Goal: Task Accomplishment & Management: Manage account settings

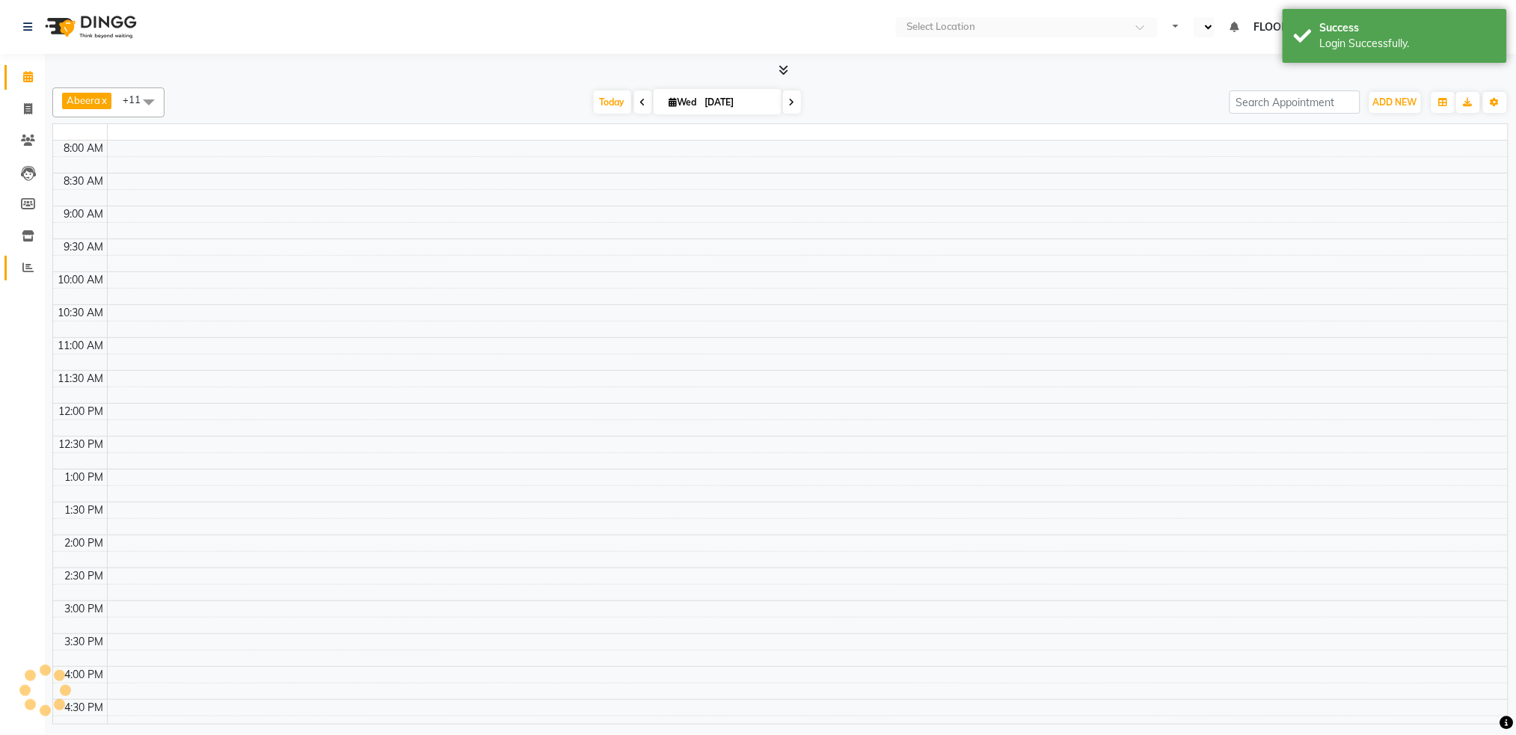
select select "en"
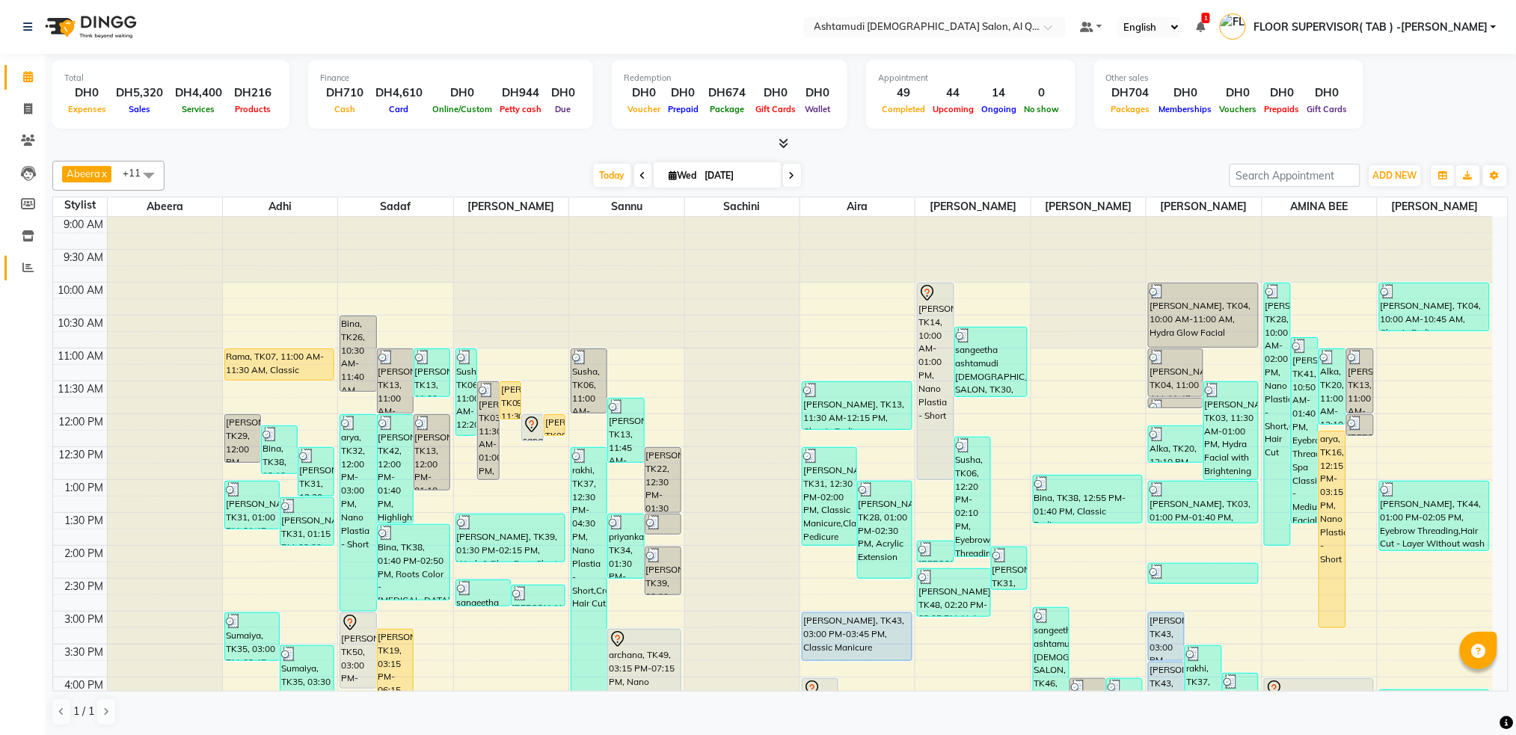
click at [25, 275] on span at bounding box center [28, 268] width 26 height 17
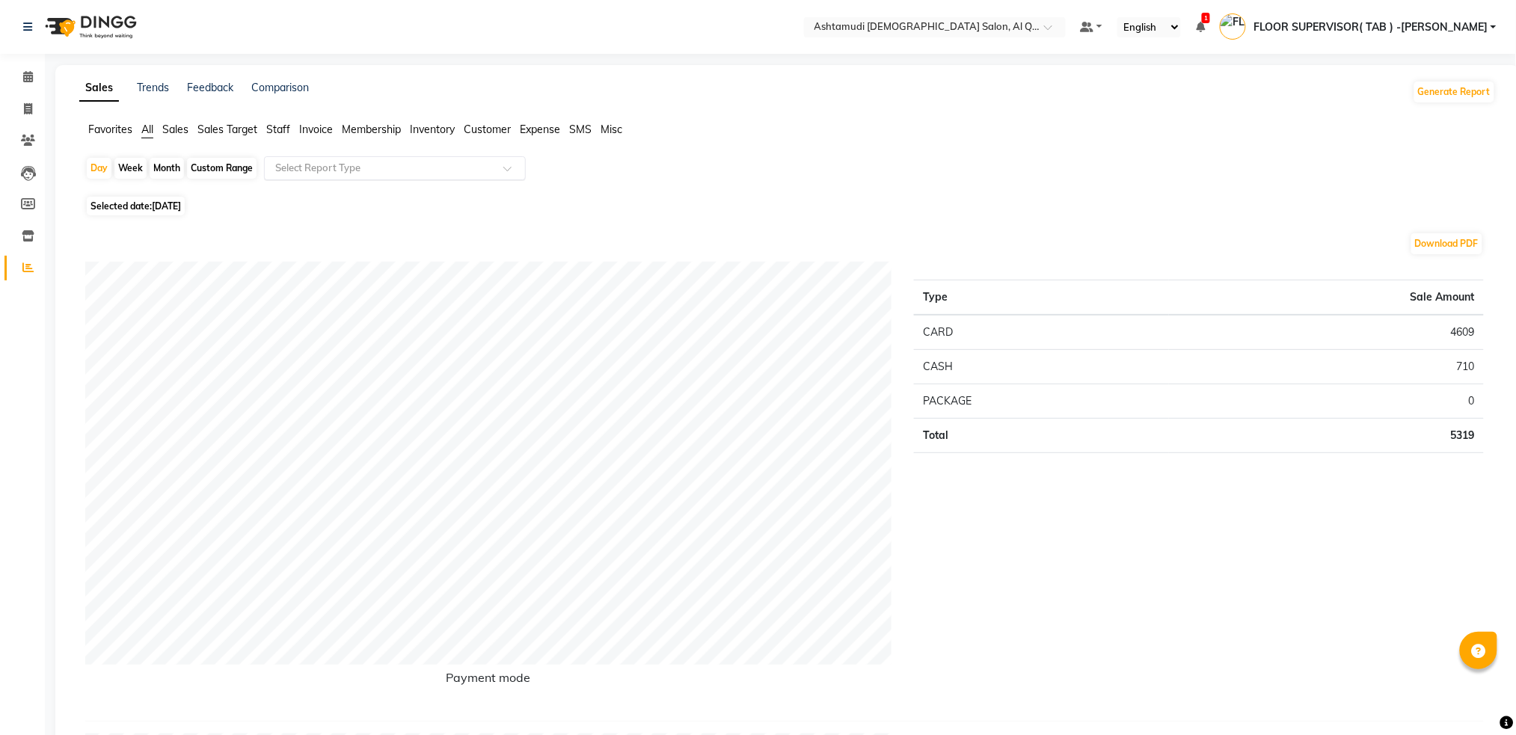
click at [402, 166] on input "text" at bounding box center [379, 168] width 215 height 15
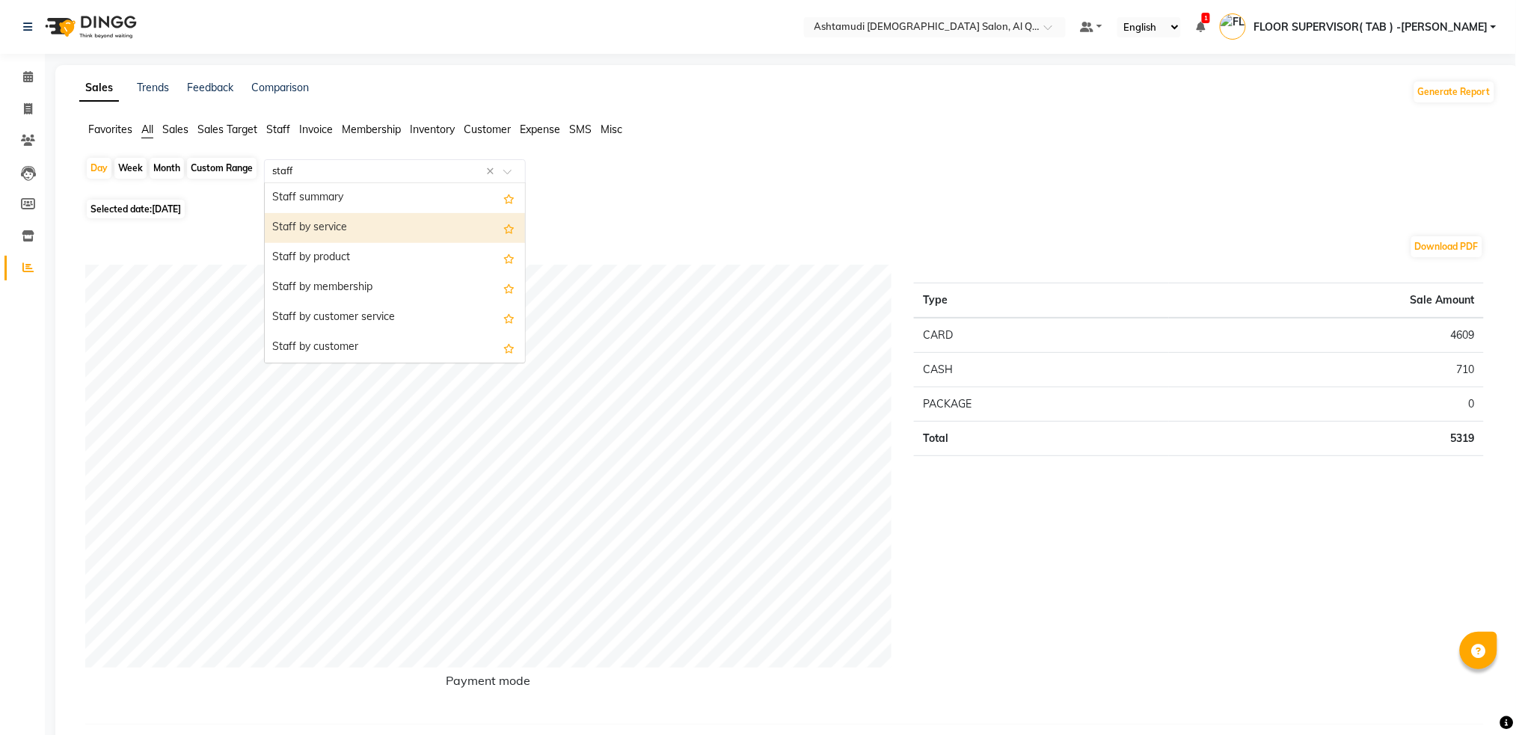
type input "staff c"
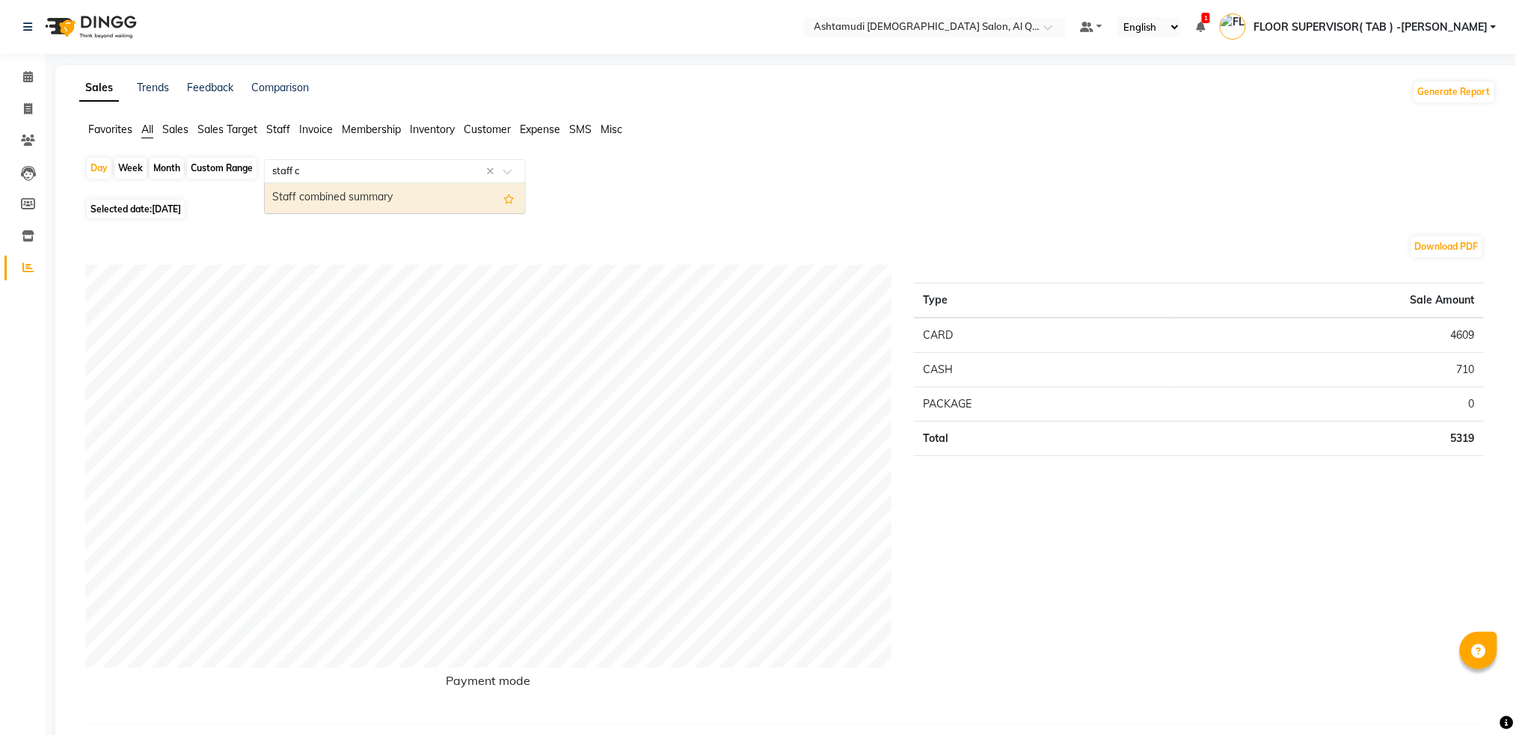
drag, startPoint x: 381, startPoint y: 197, endPoint x: 353, endPoint y: 199, distance: 27.8
click at [381, 195] on div "Staff combined summary" at bounding box center [395, 198] width 260 height 30
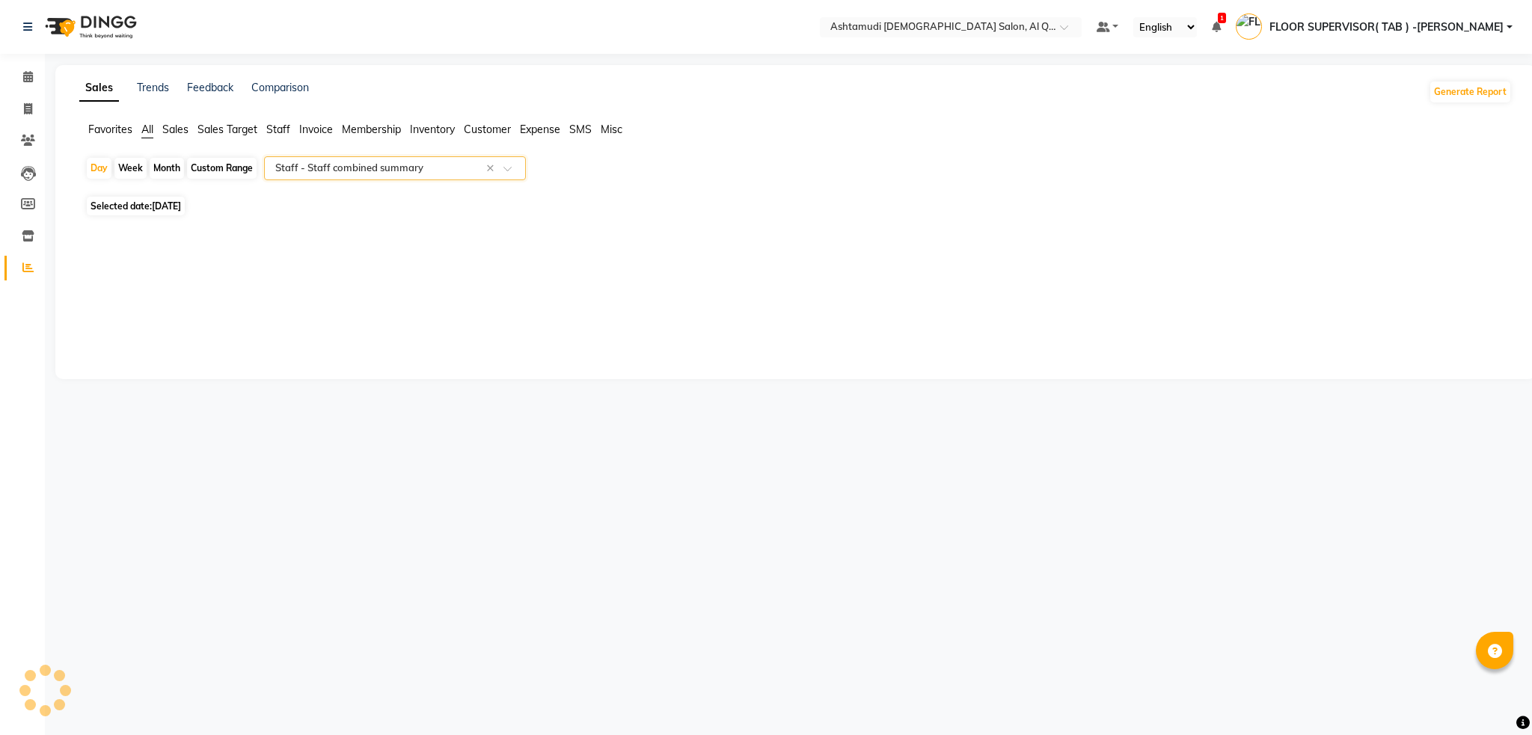
click at [209, 170] on div "Custom Range" at bounding box center [222, 168] width 70 height 21
select select "9"
select select "2025"
select select "full_report"
select select "csv"
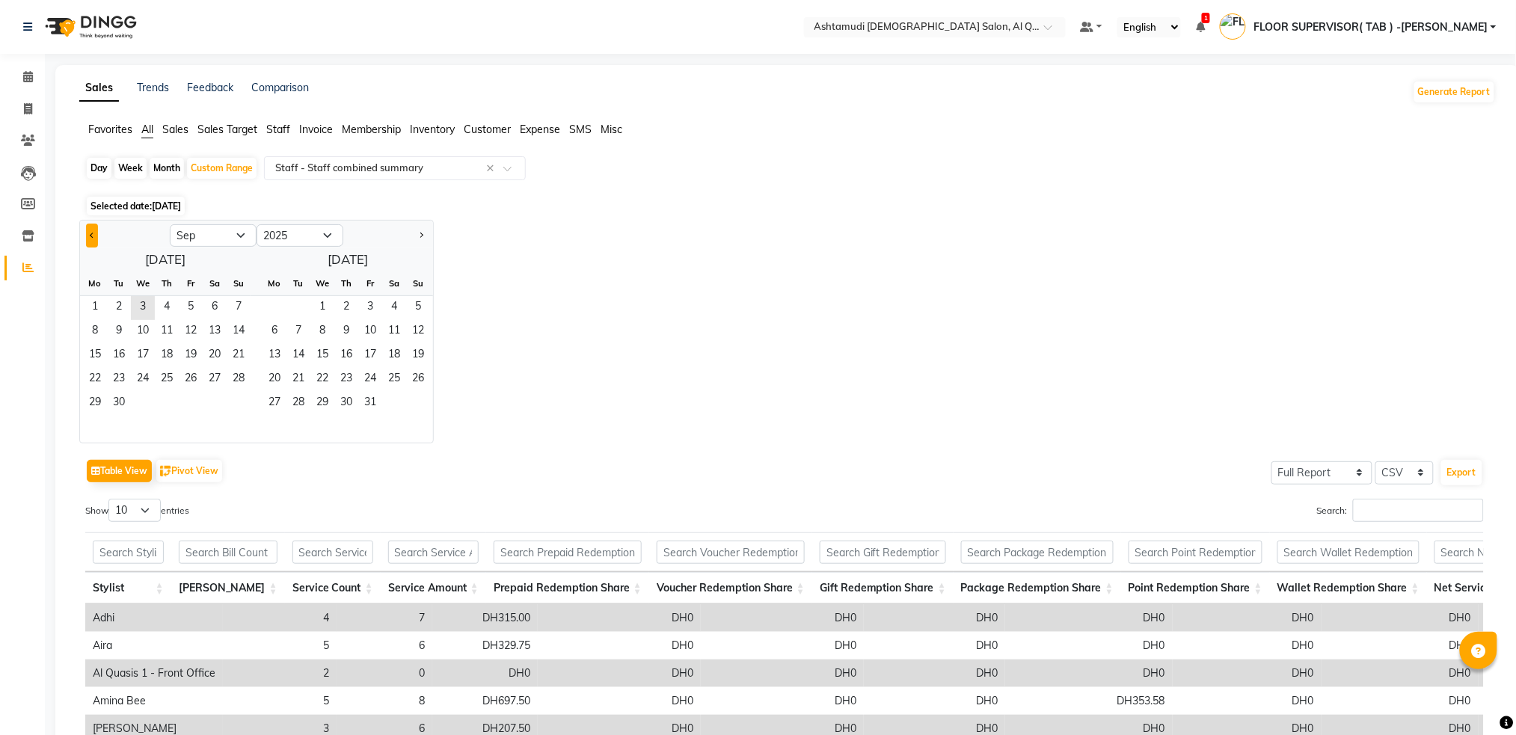
click at [94, 229] on button "Previous month" at bounding box center [92, 236] width 12 height 24
select select "8"
click at [189, 300] on span "1" at bounding box center [191, 308] width 24 height 24
drag, startPoint x: 242, startPoint y: 406, endPoint x: 362, endPoint y: 363, distance: 128.0
click at [242, 405] on span "31" at bounding box center [239, 404] width 24 height 24
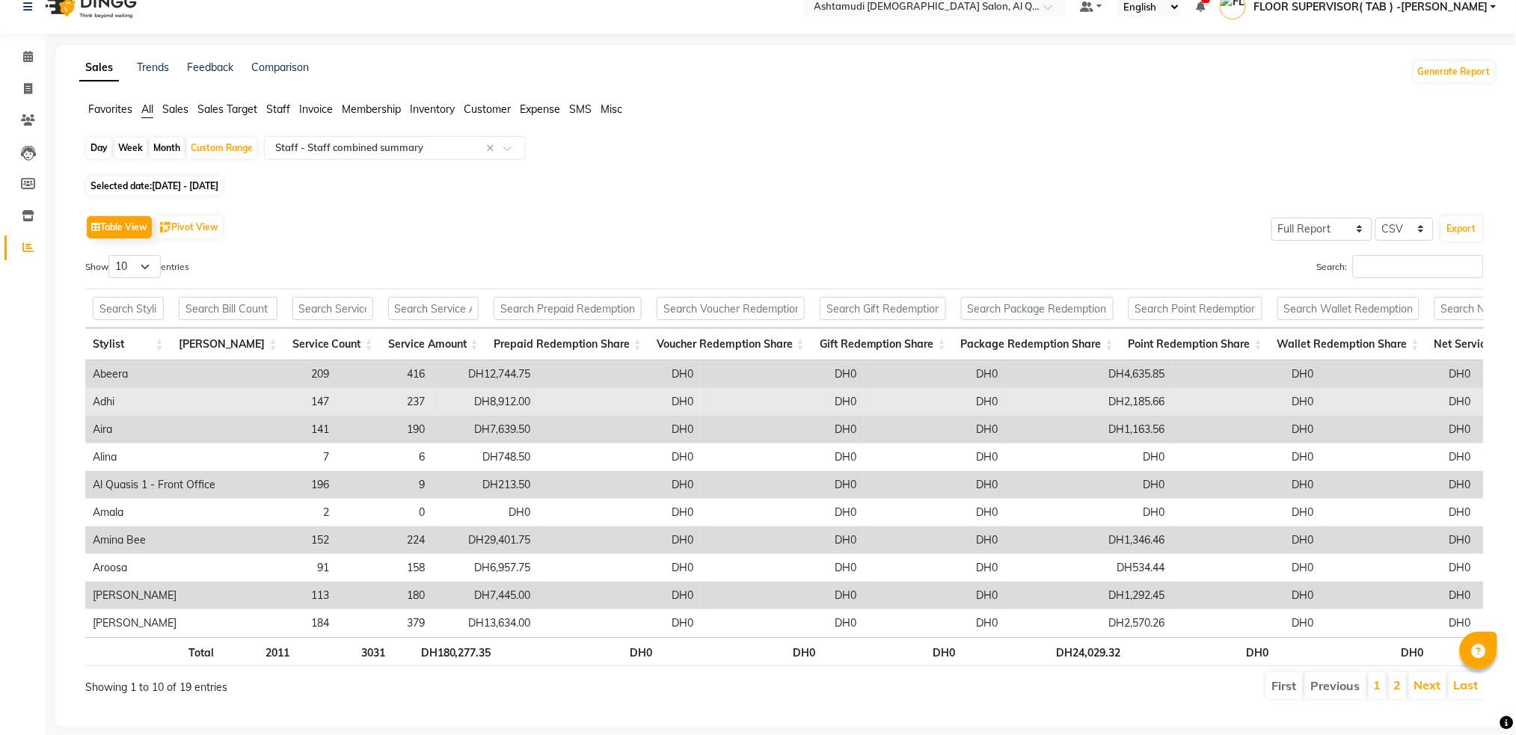
scroll to position [65, 0]
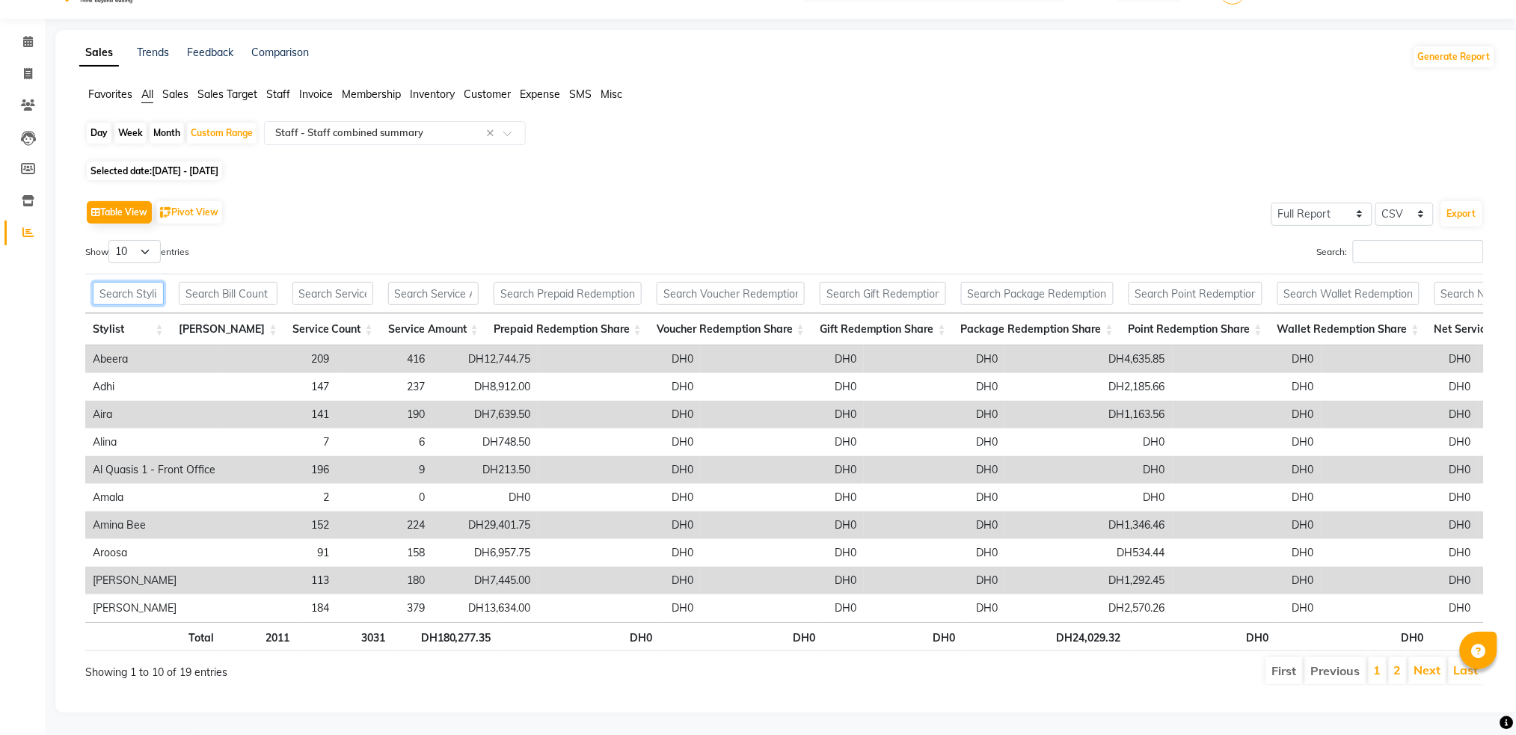
click at [123, 282] on input "text" at bounding box center [128, 293] width 71 height 23
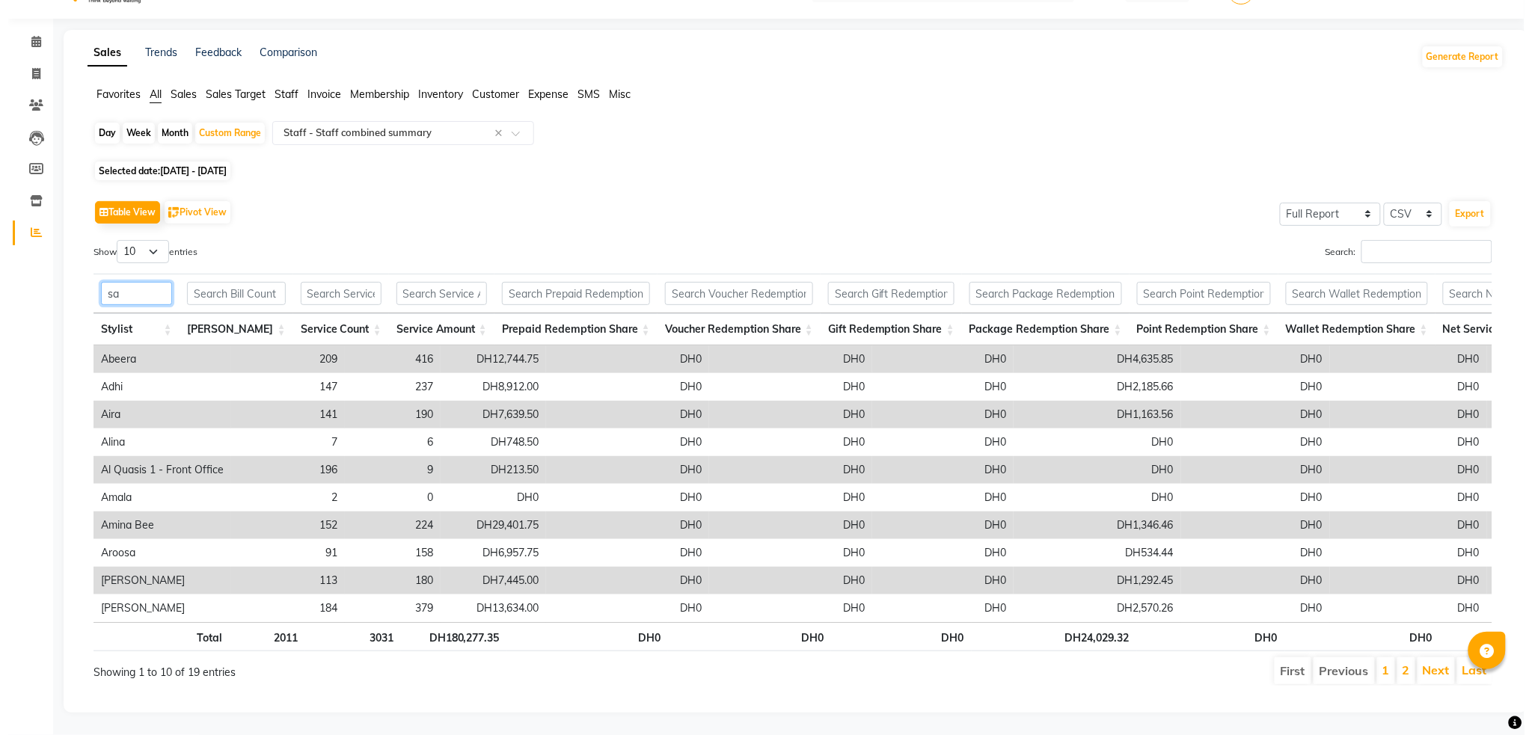
scroll to position [0, 0]
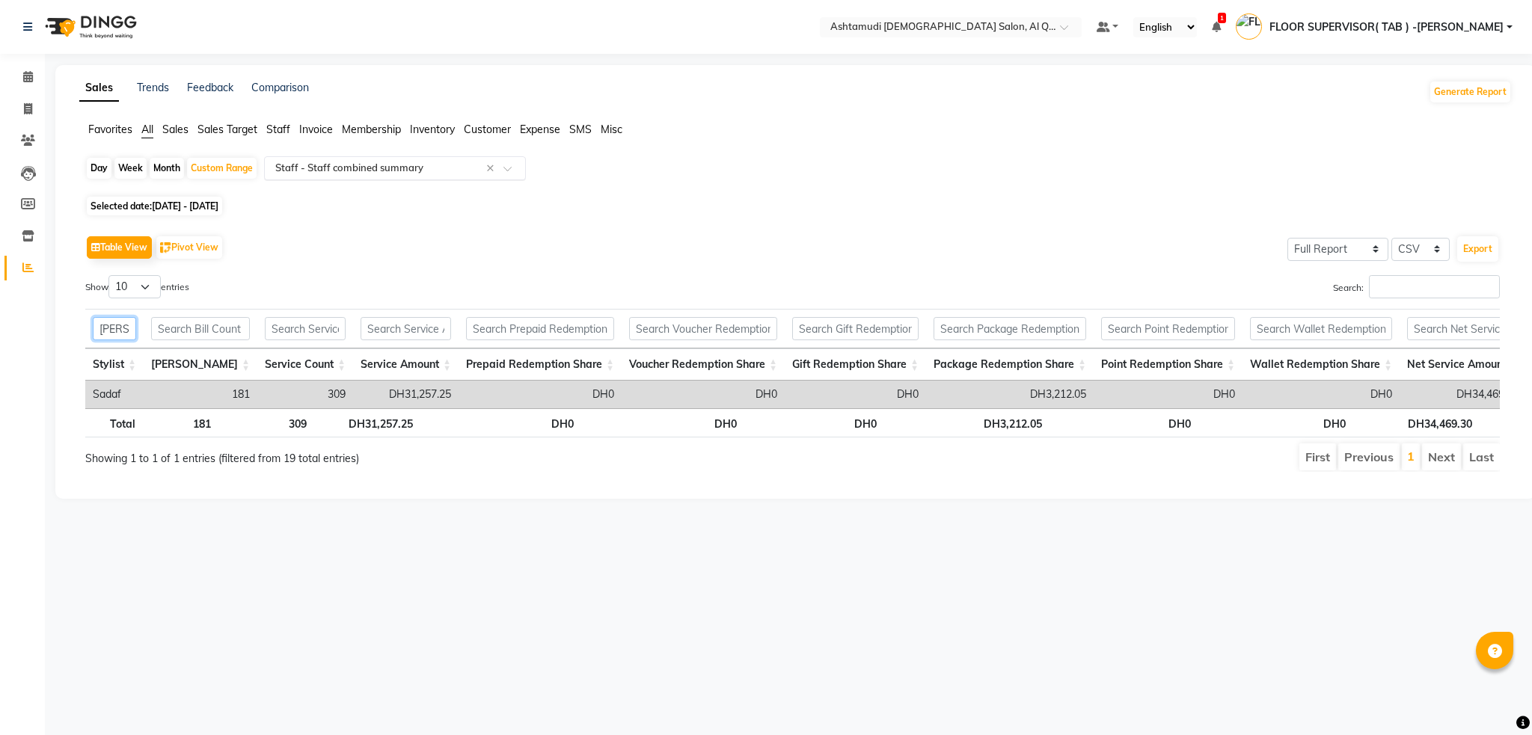
type input "[PERSON_NAME]"
click at [383, 172] on input "text" at bounding box center [379, 168] width 215 height 15
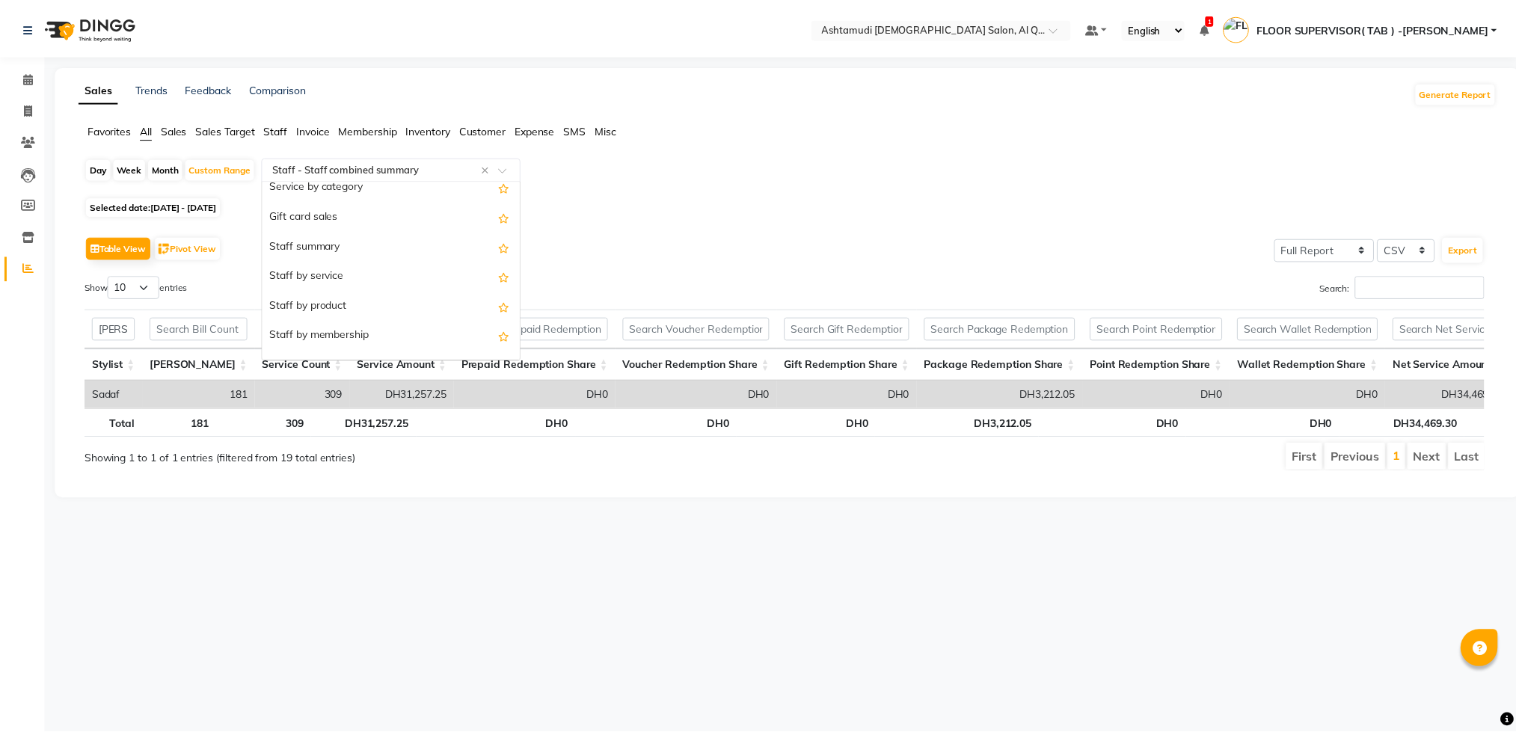
scroll to position [289, 0]
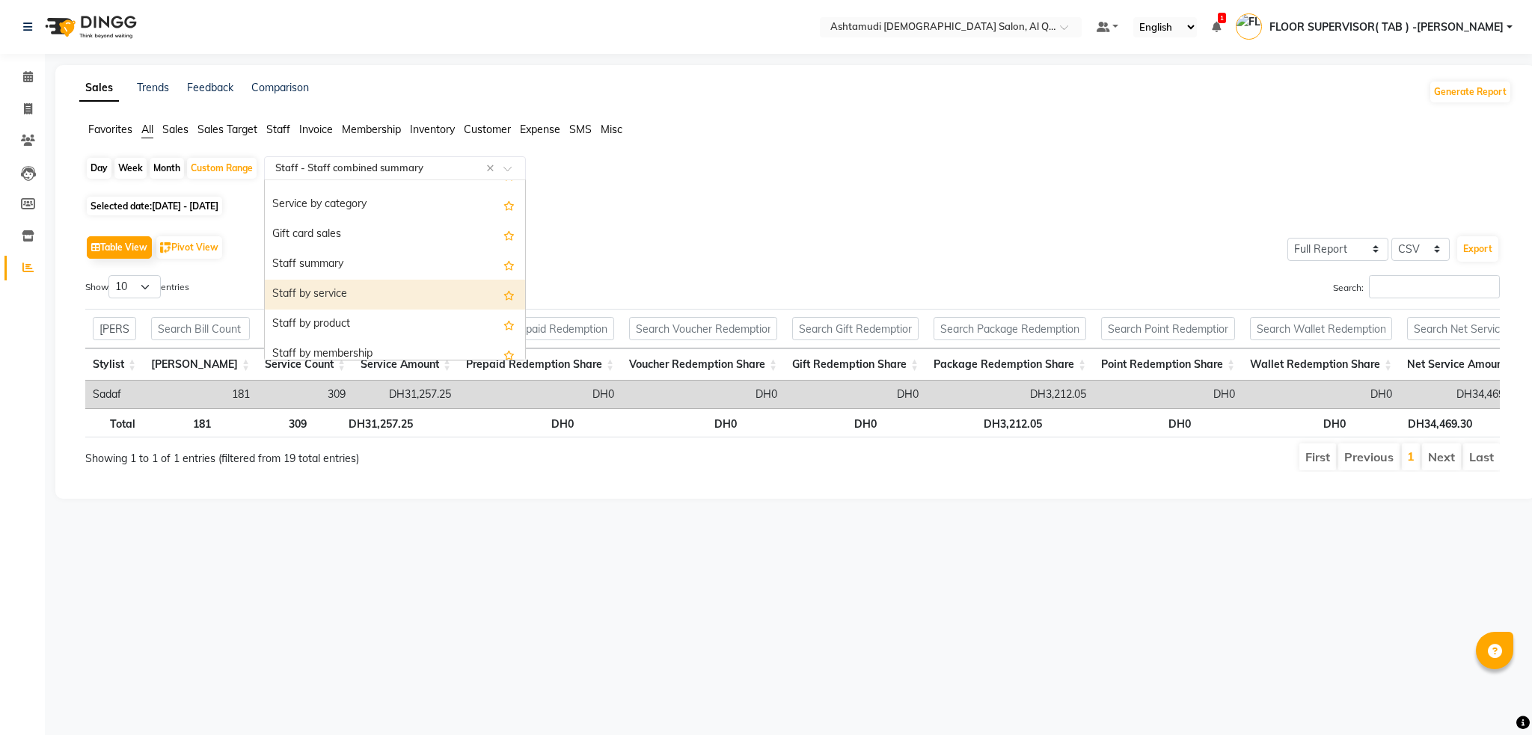
click at [335, 292] on div "Staff by service" at bounding box center [395, 295] width 260 height 30
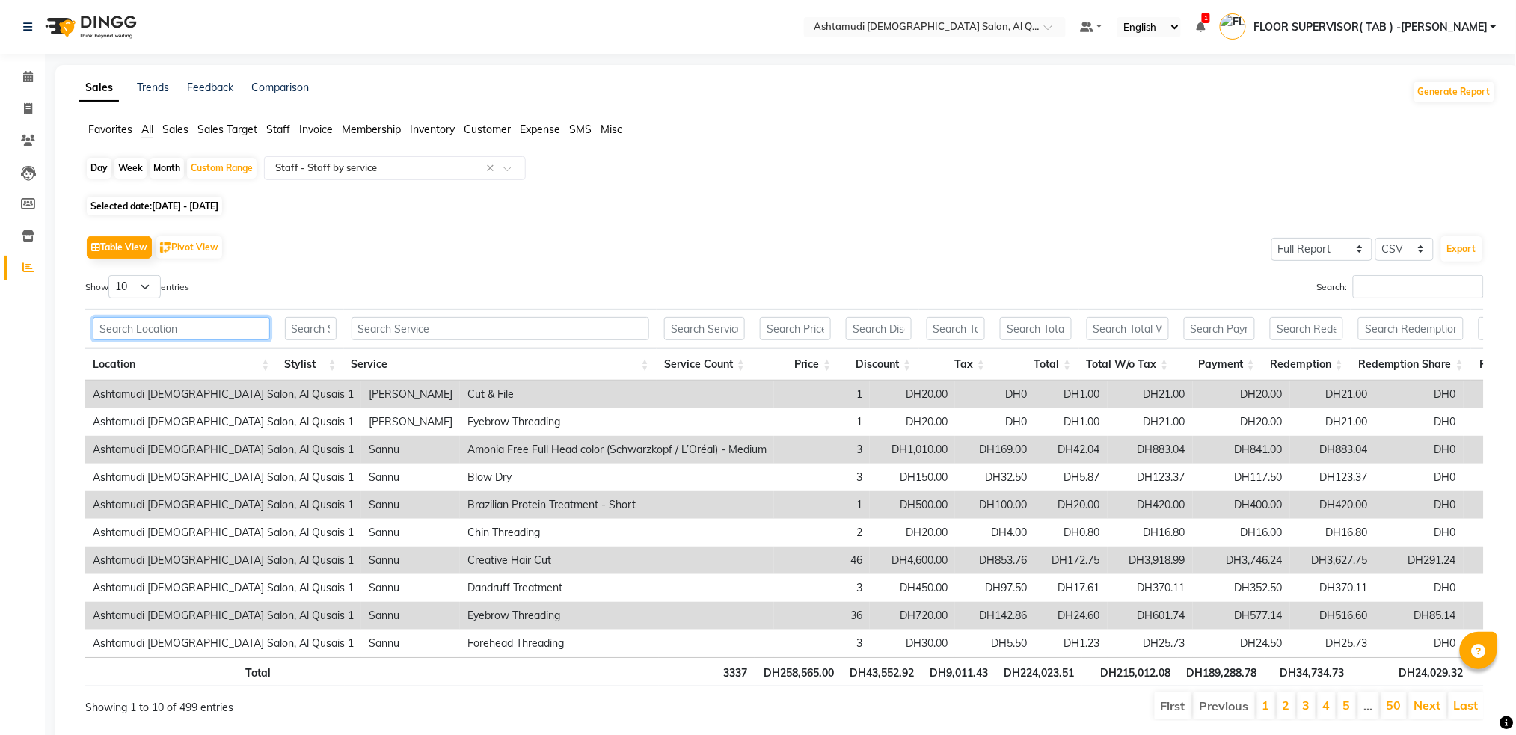
click at [162, 327] on input "text" at bounding box center [181, 328] width 177 height 23
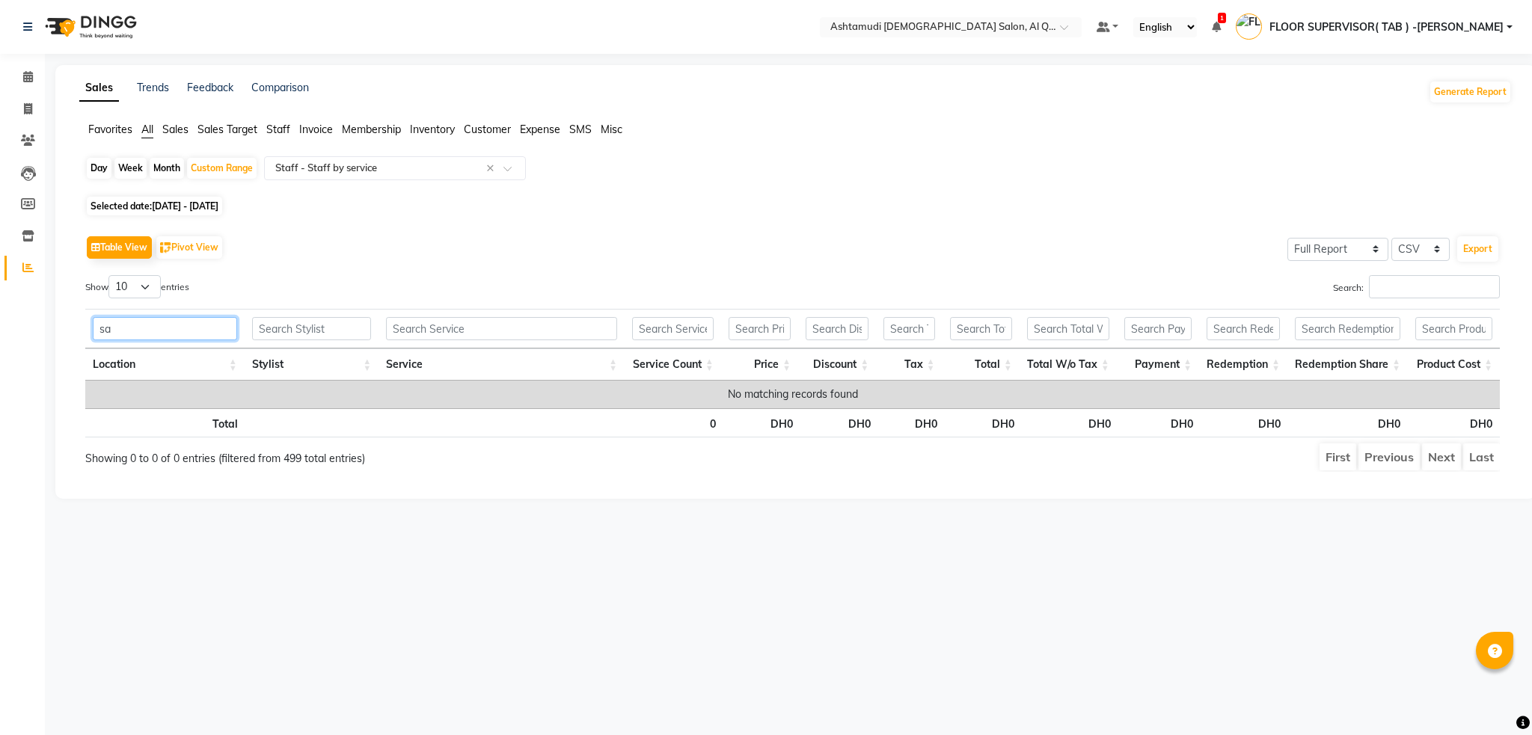
type input "s"
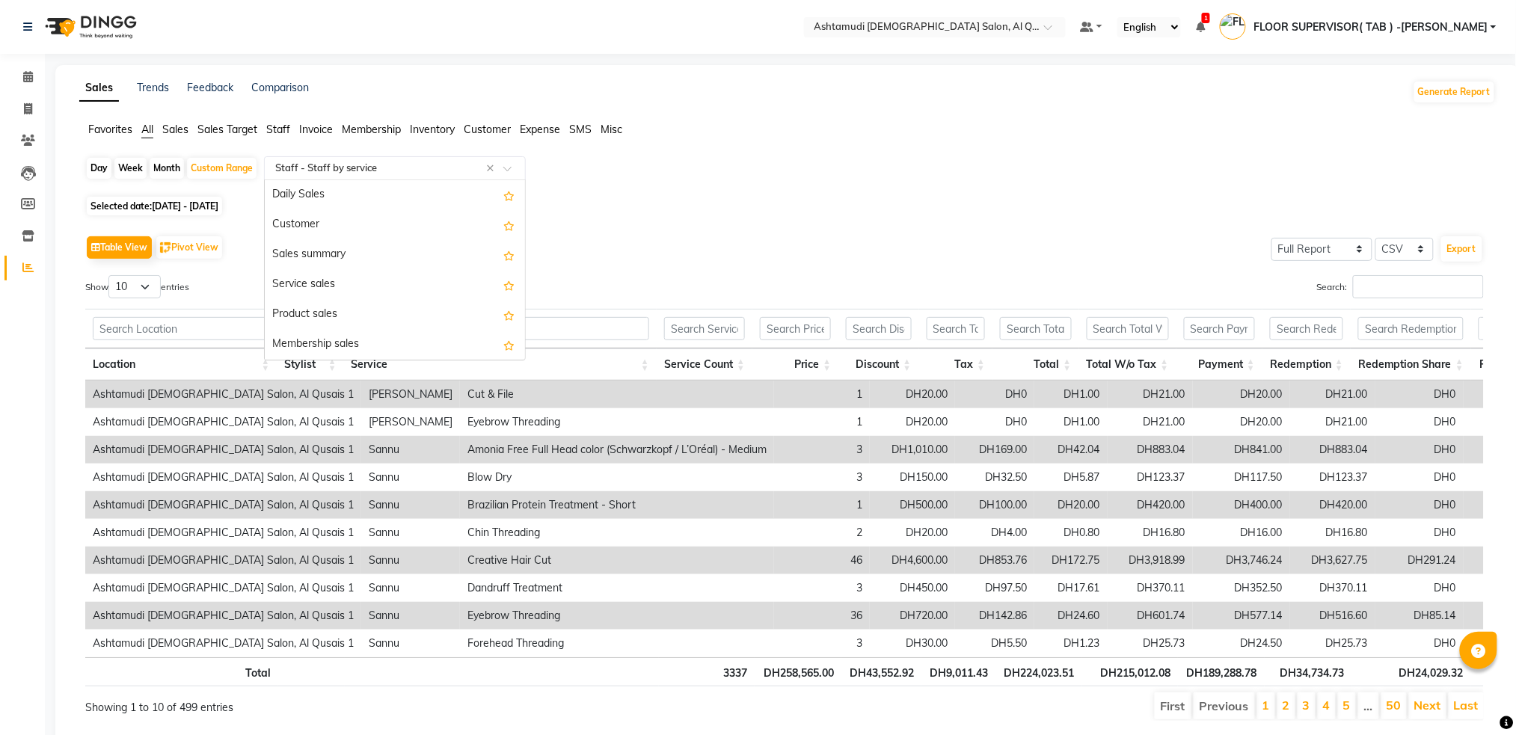
click at [363, 162] on input "text" at bounding box center [379, 168] width 215 height 15
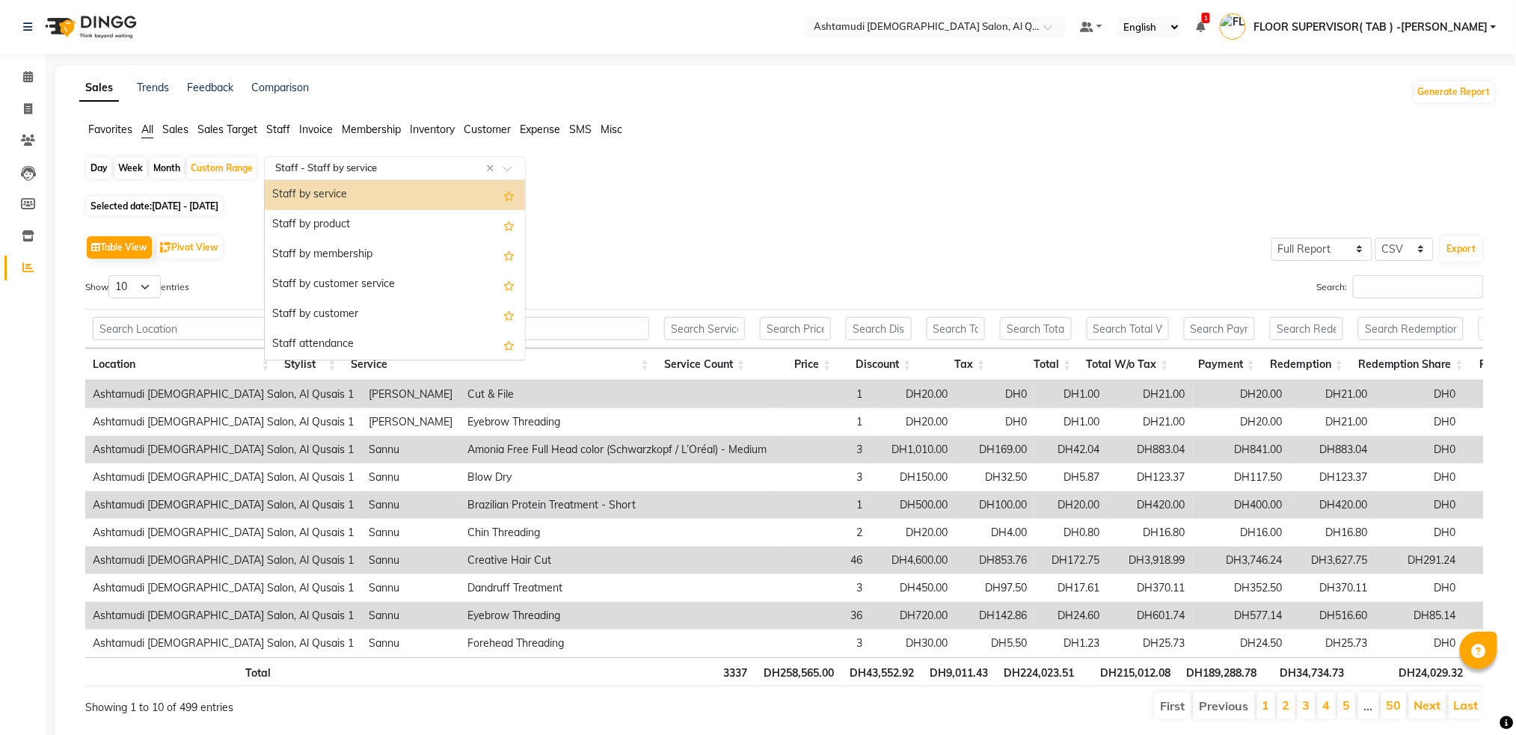
click at [363, 194] on div "Staff by service" at bounding box center [395, 195] width 260 height 30
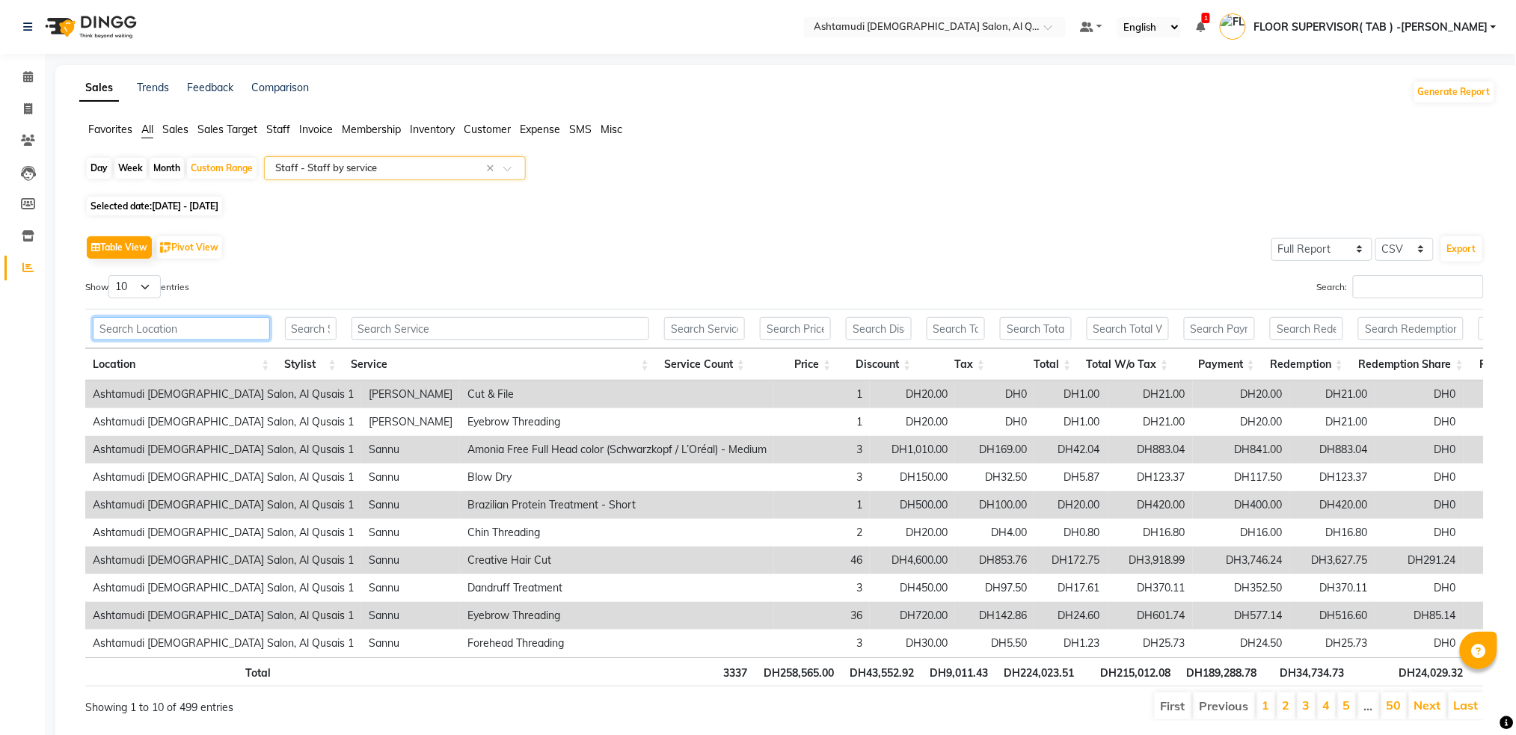
click at [126, 332] on input "text" at bounding box center [181, 328] width 177 height 23
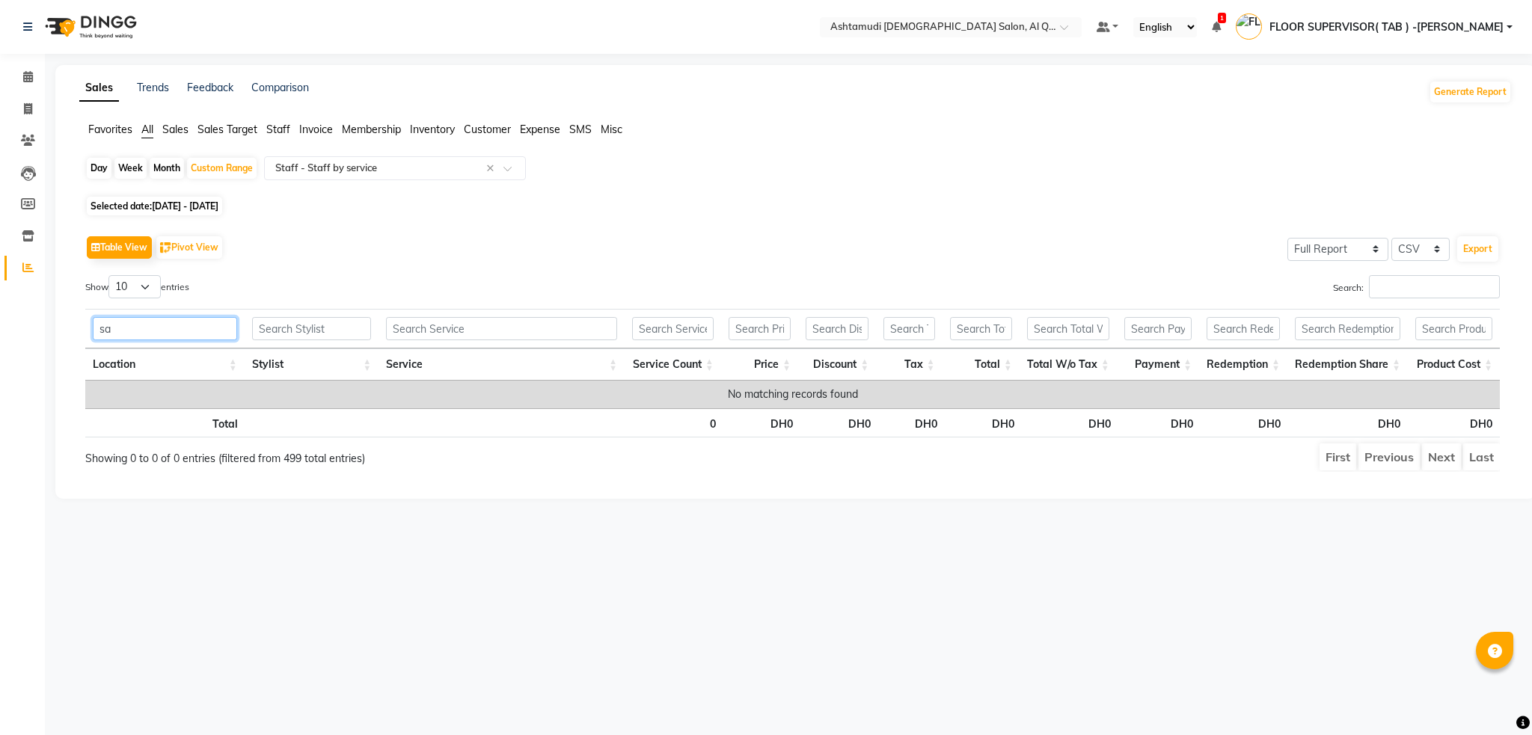
type input "s"
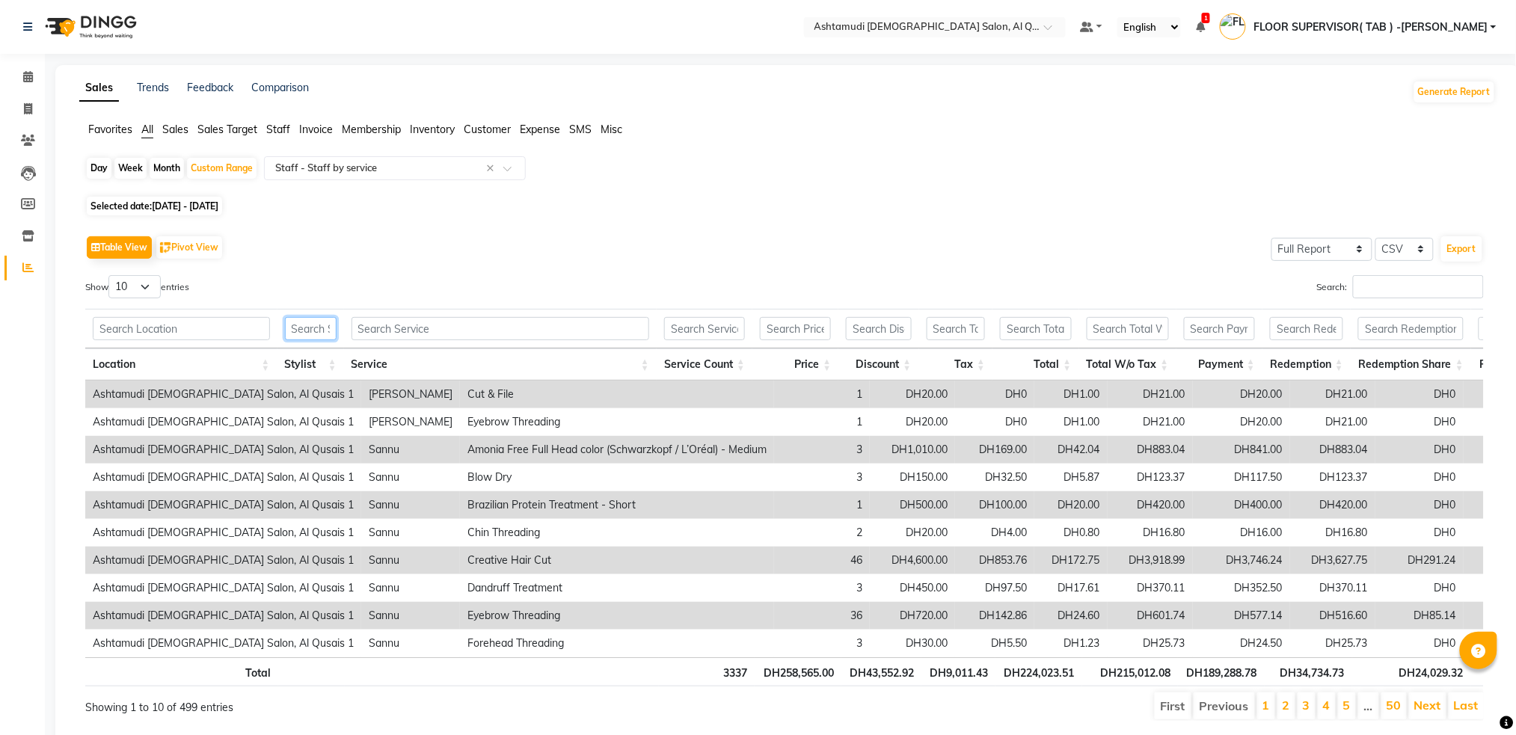
click at [315, 334] on input "text" at bounding box center [311, 328] width 52 height 23
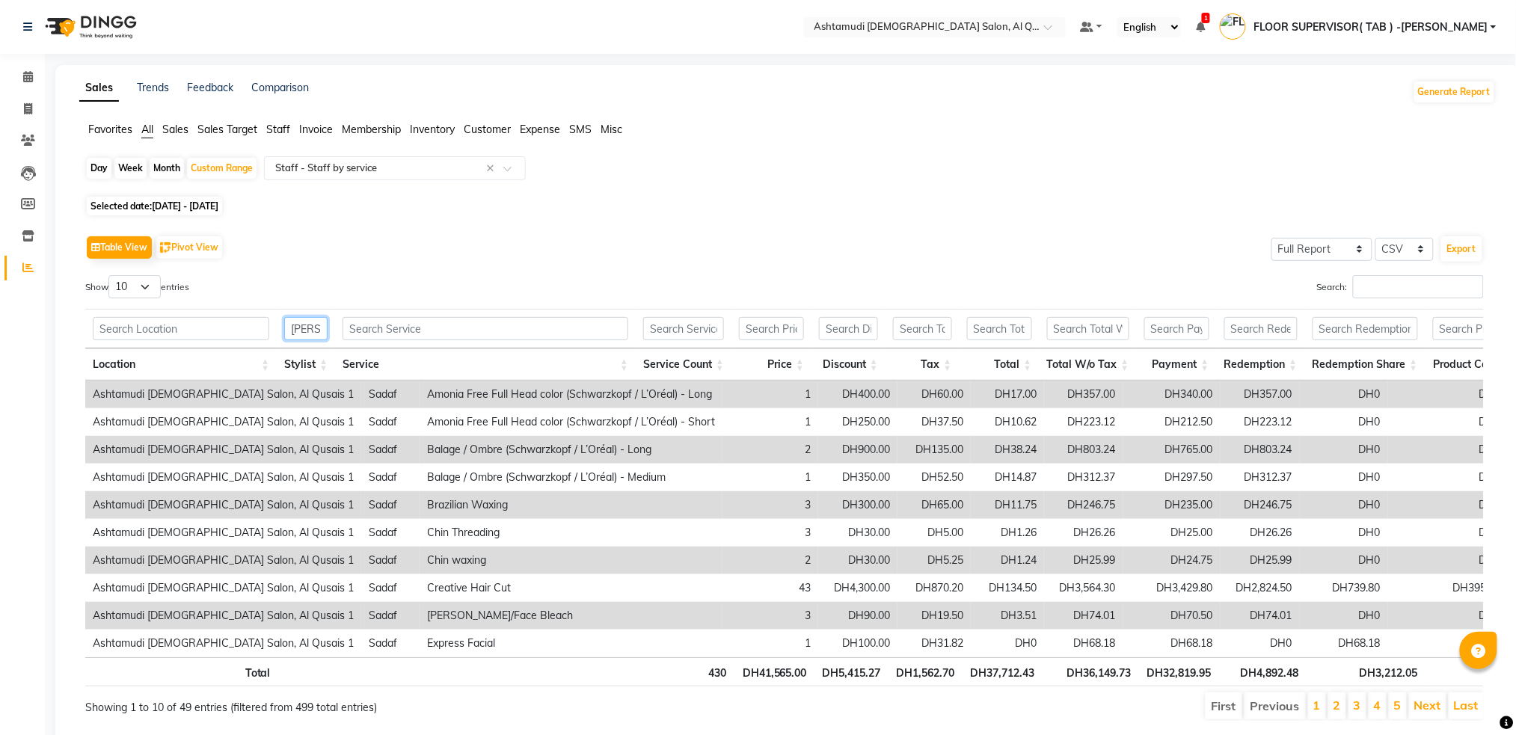
type input "sadaf"
click at [435, 168] on input "text" at bounding box center [379, 168] width 215 height 15
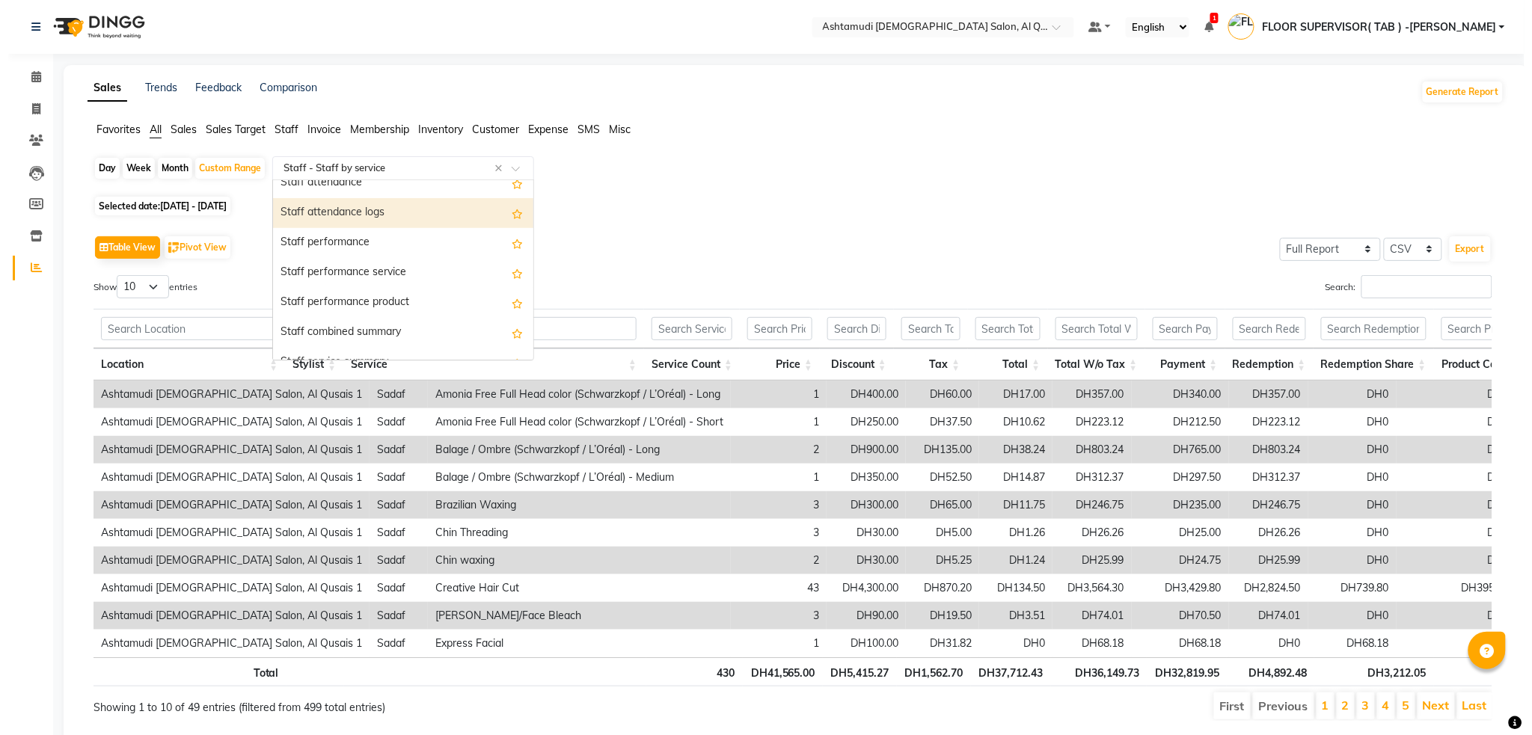
scroll to position [589, 0]
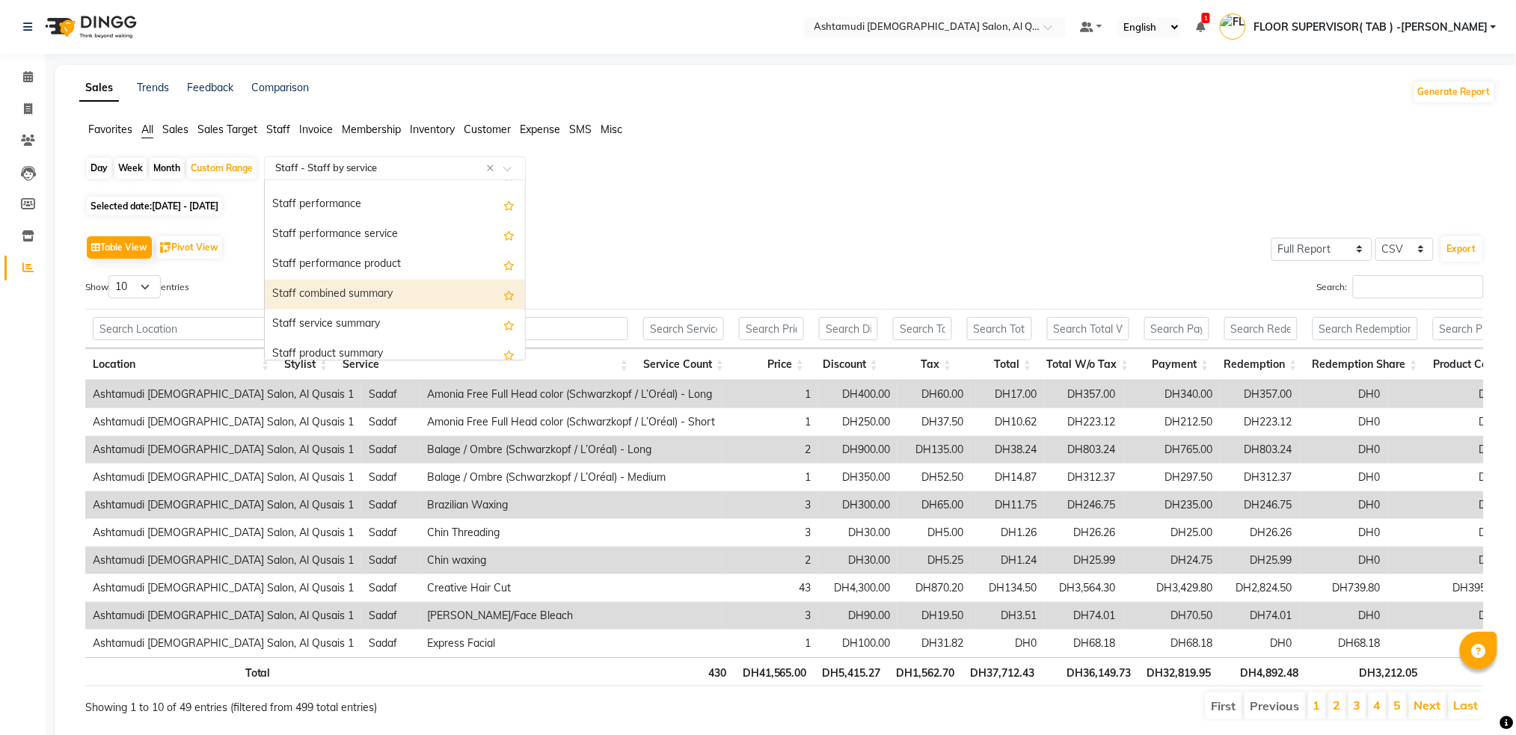
click at [419, 298] on div "Staff combined summary" at bounding box center [395, 295] width 260 height 30
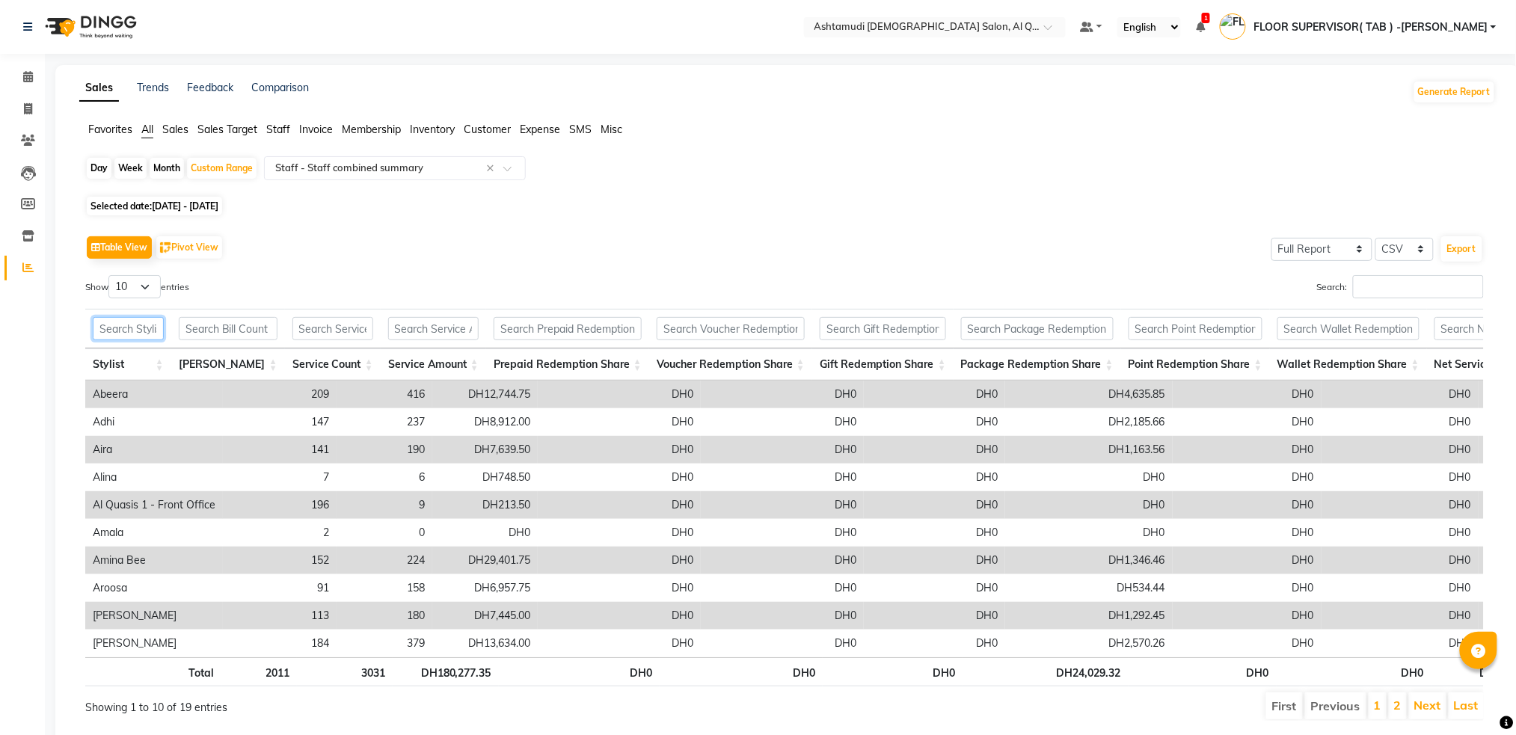
click at [164, 338] on input "text" at bounding box center [128, 328] width 71 height 23
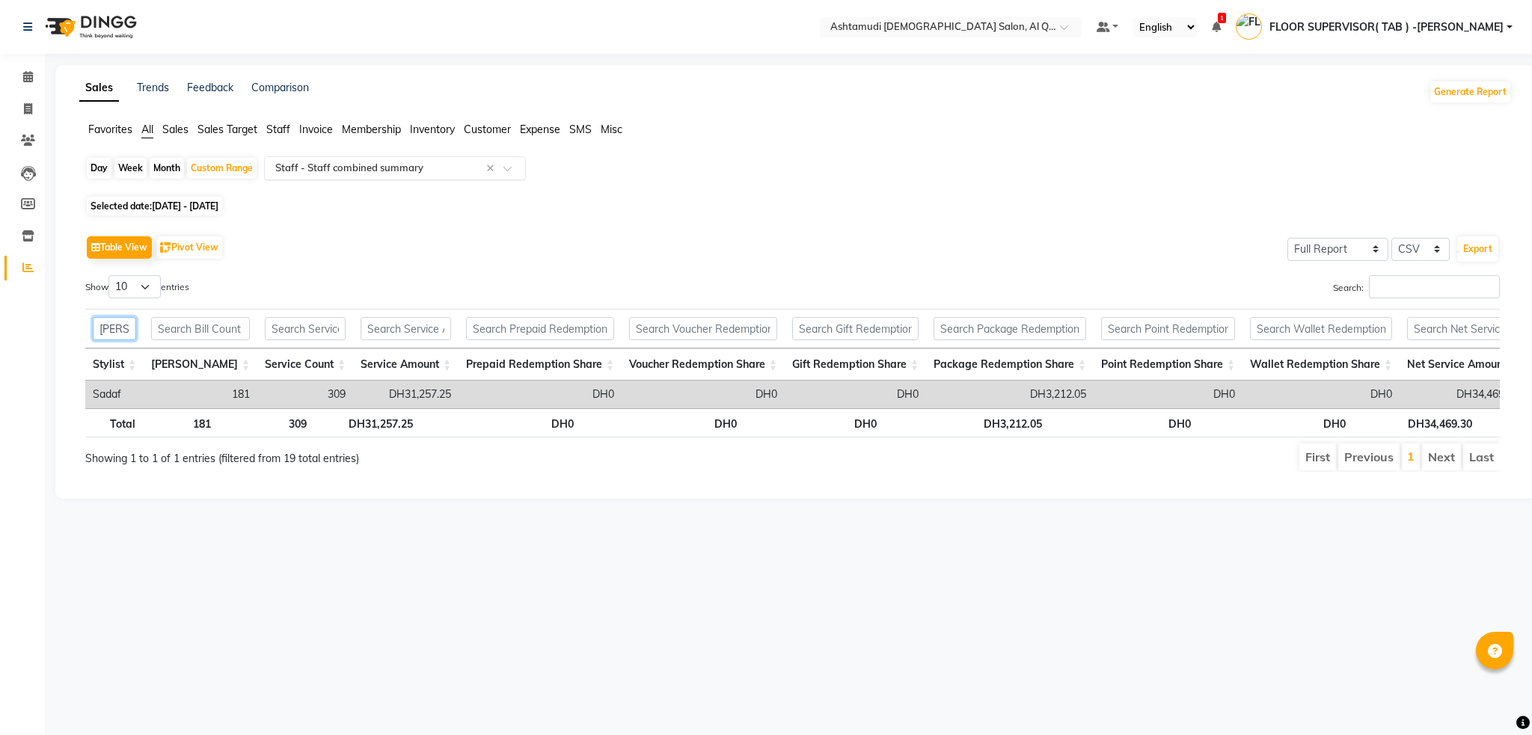
type input "[PERSON_NAME]"
click at [409, 168] on input "text" at bounding box center [379, 168] width 215 height 15
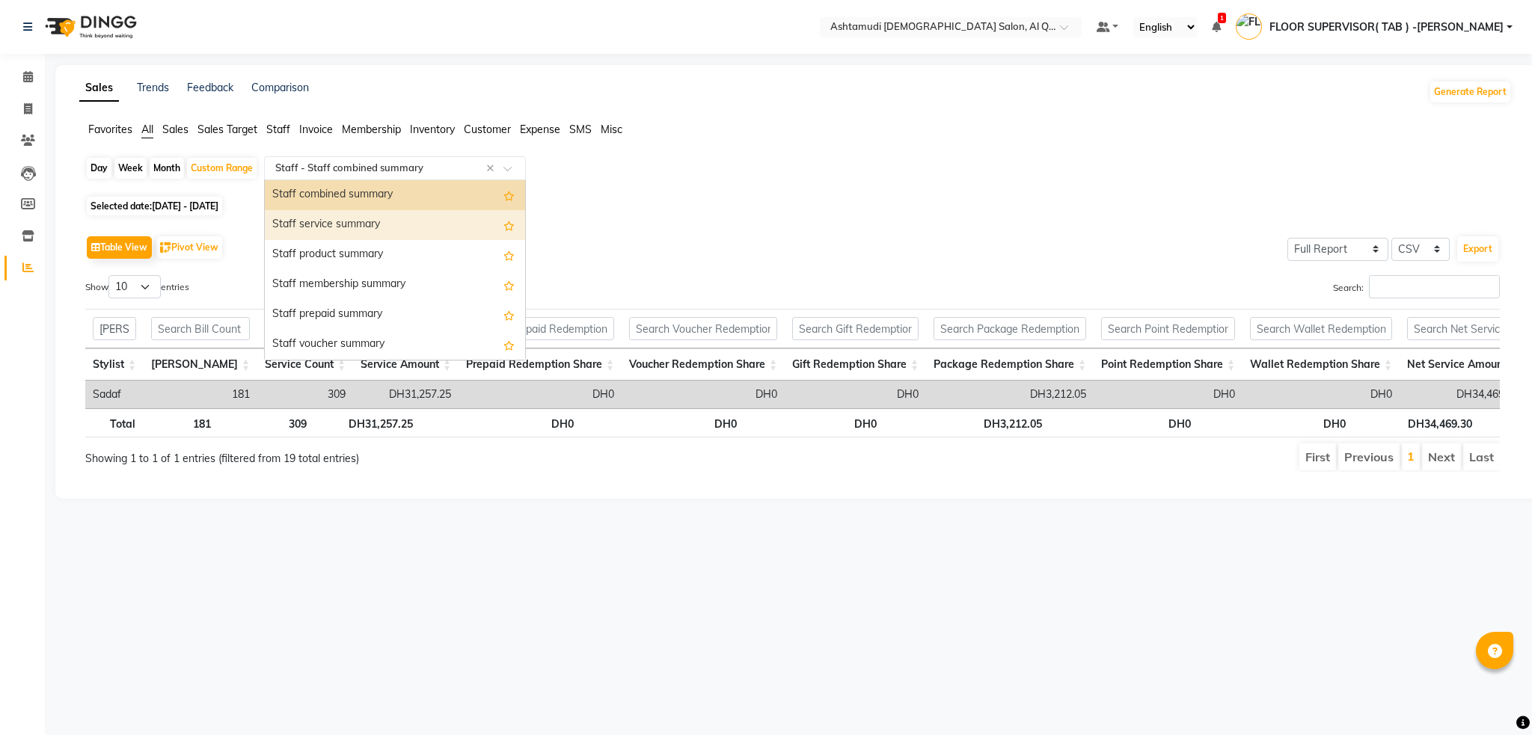
click at [405, 224] on div "Staff service summary" at bounding box center [395, 225] width 260 height 30
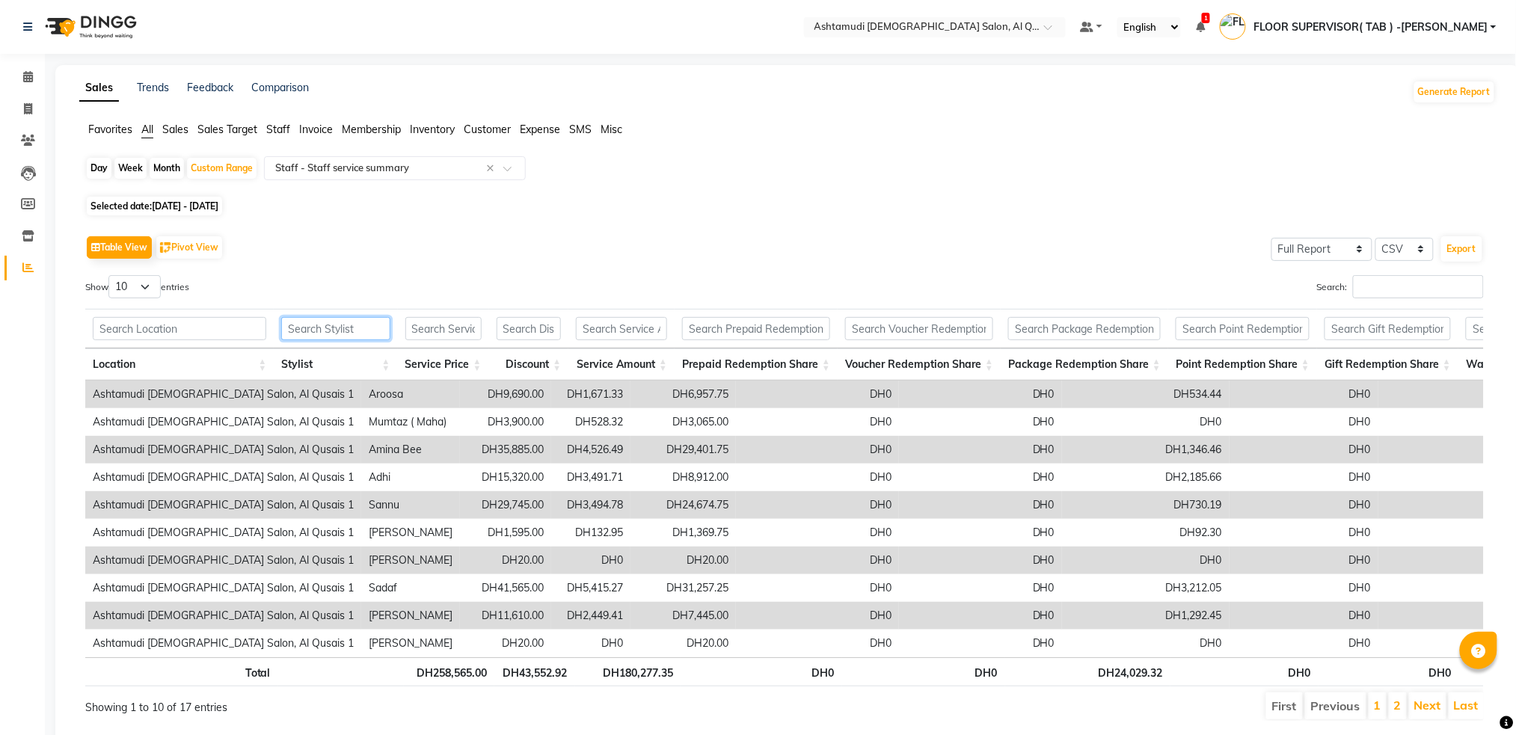
click at [344, 328] on input "text" at bounding box center [335, 328] width 108 height 23
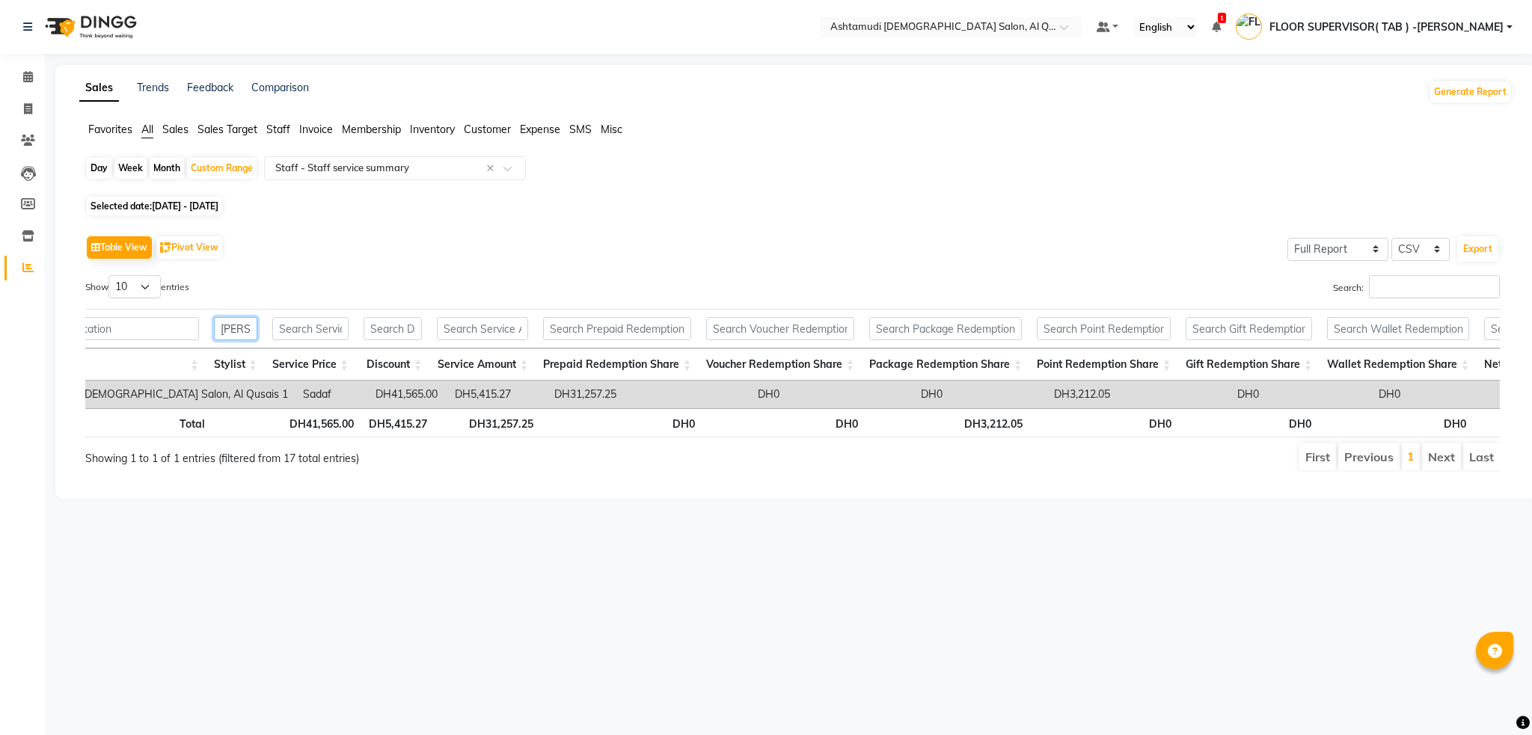
scroll to position [0, 0]
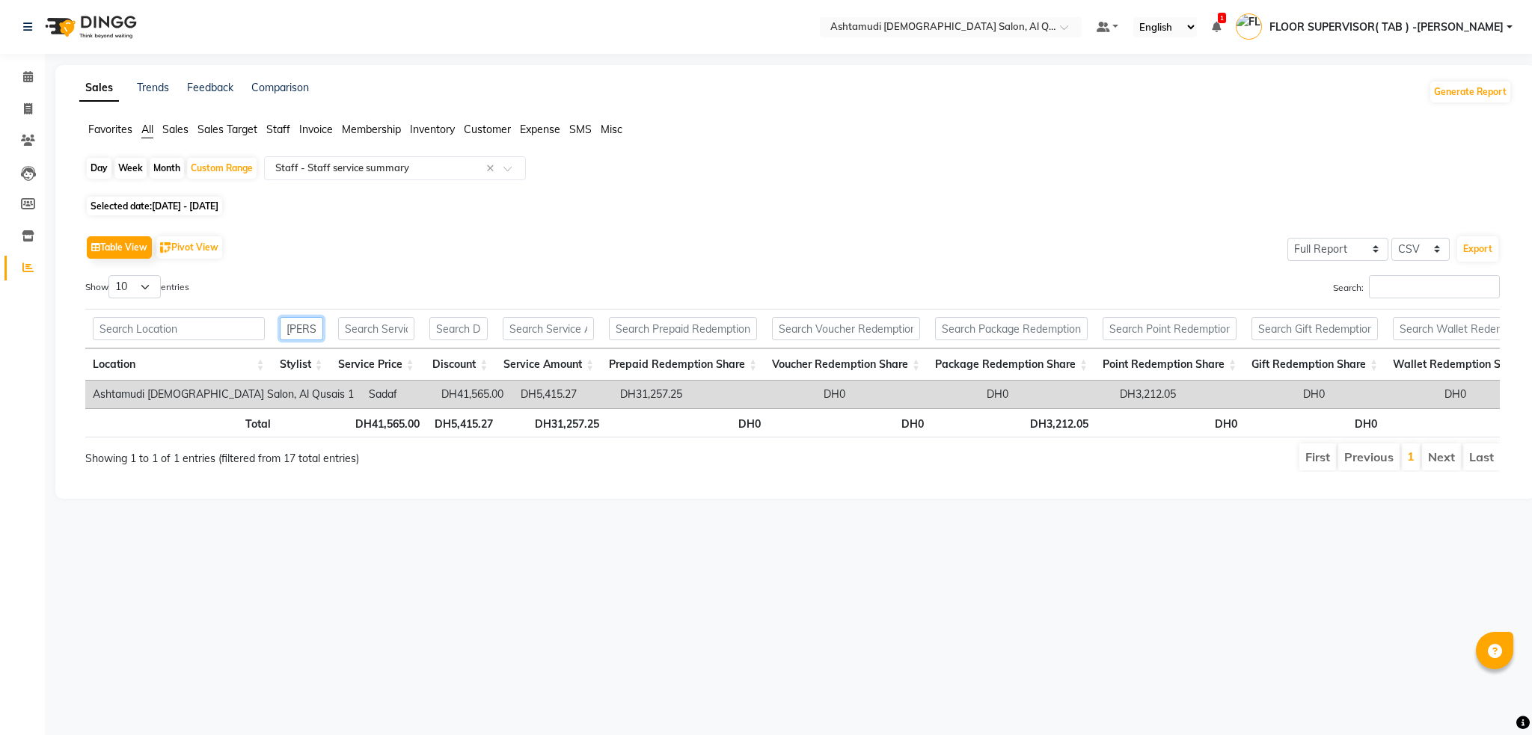
type input "[PERSON_NAME]"
click at [1395, 29] on span "FLOOR SUPERVISOR( TAB ) -[PERSON_NAME]" at bounding box center [1386, 27] width 234 height 16
click at [1409, 108] on link "Sign out" at bounding box center [1435, 107] width 137 height 23
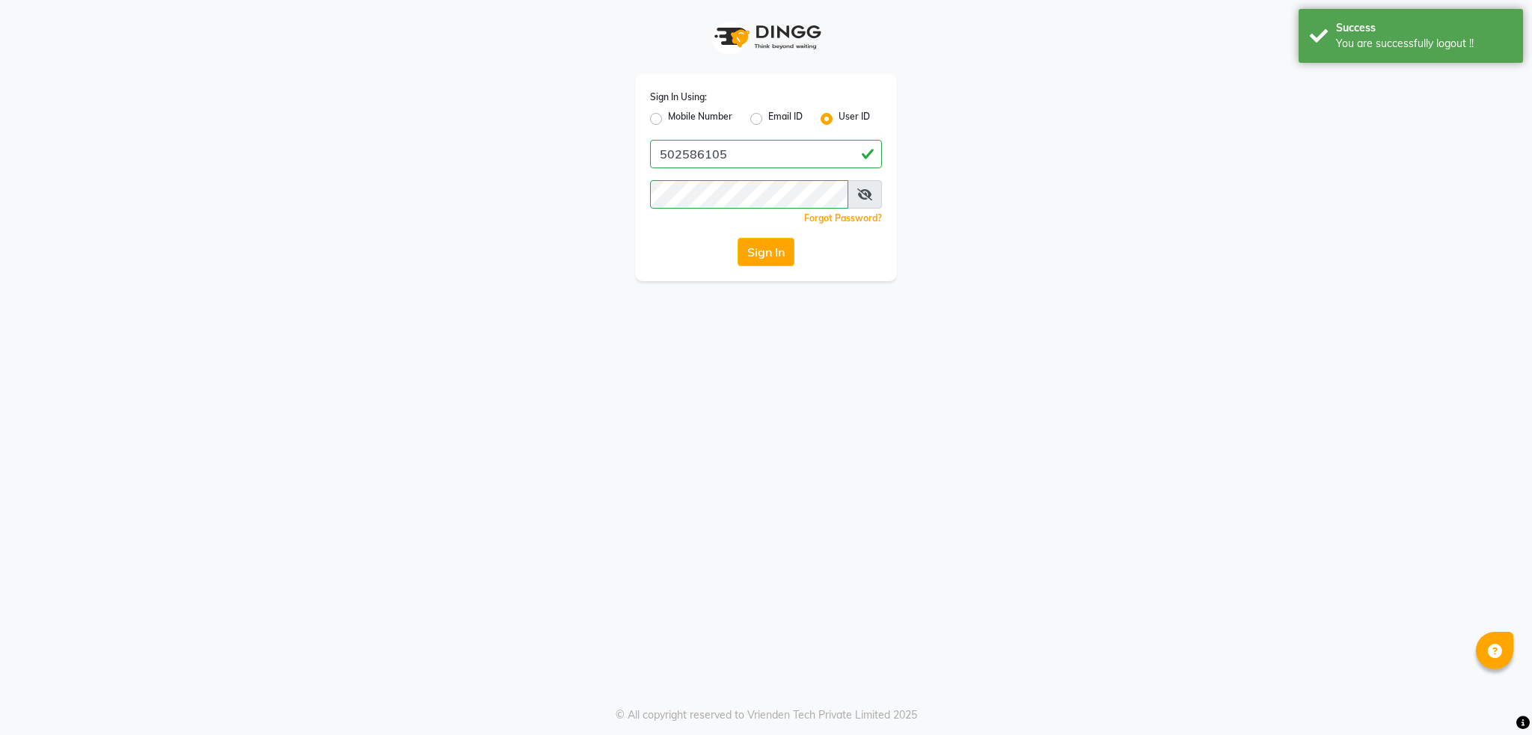
click at [668, 120] on label "Mobile Number" at bounding box center [700, 119] width 64 height 18
click at [668, 120] on input "Mobile Number" at bounding box center [673, 115] width 10 height 10
radio input "true"
radio input "false"
click at [739, 150] on input "Username" at bounding box center [791, 154] width 182 height 28
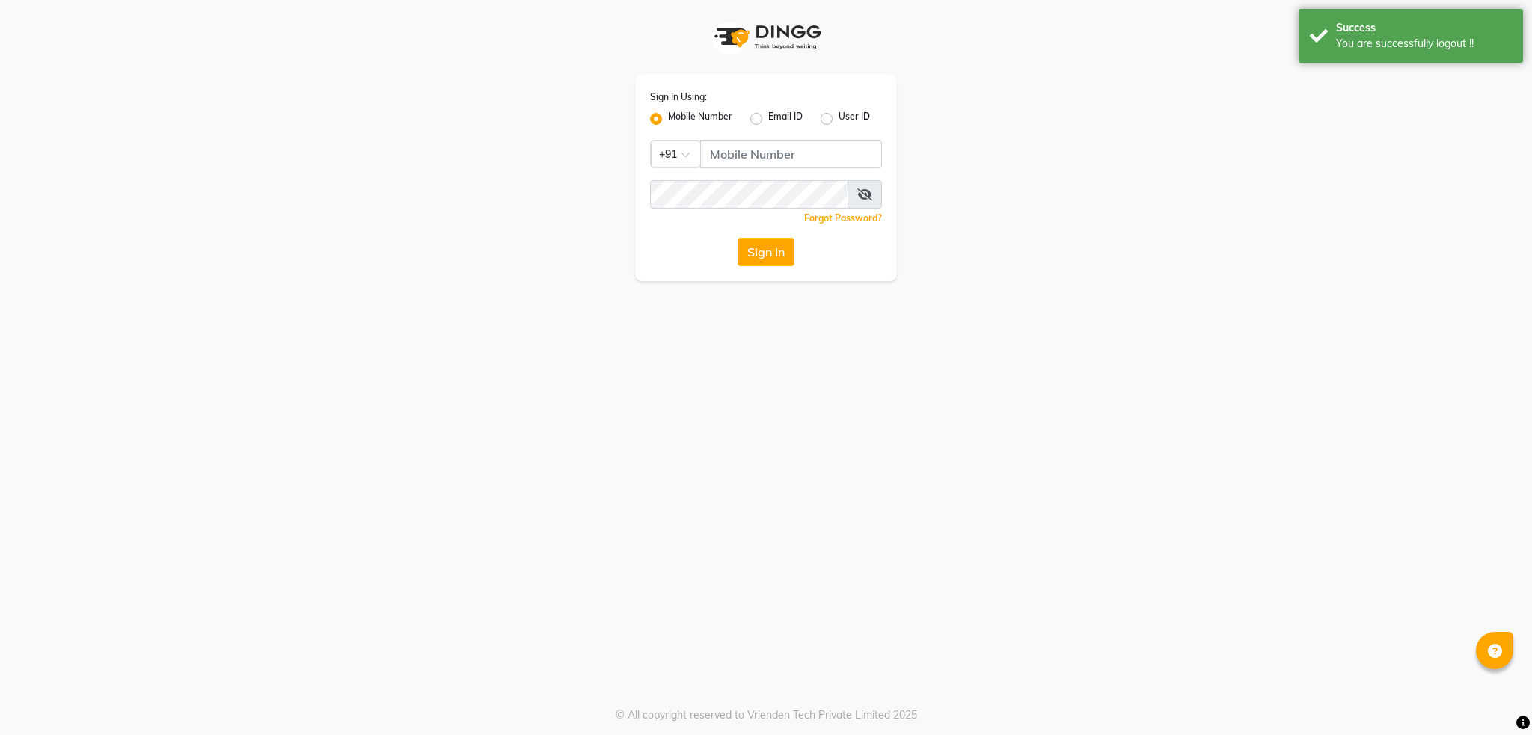
click at [839, 123] on label "User ID" at bounding box center [854, 119] width 31 height 18
click at [839, 120] on input "User ID" at bounding box center [844, 115] width 10 height 10
radio input "true"
radio input "false"
click at [773, 160] on input "Username" at bounding box center [766, 154] width 232 height 28
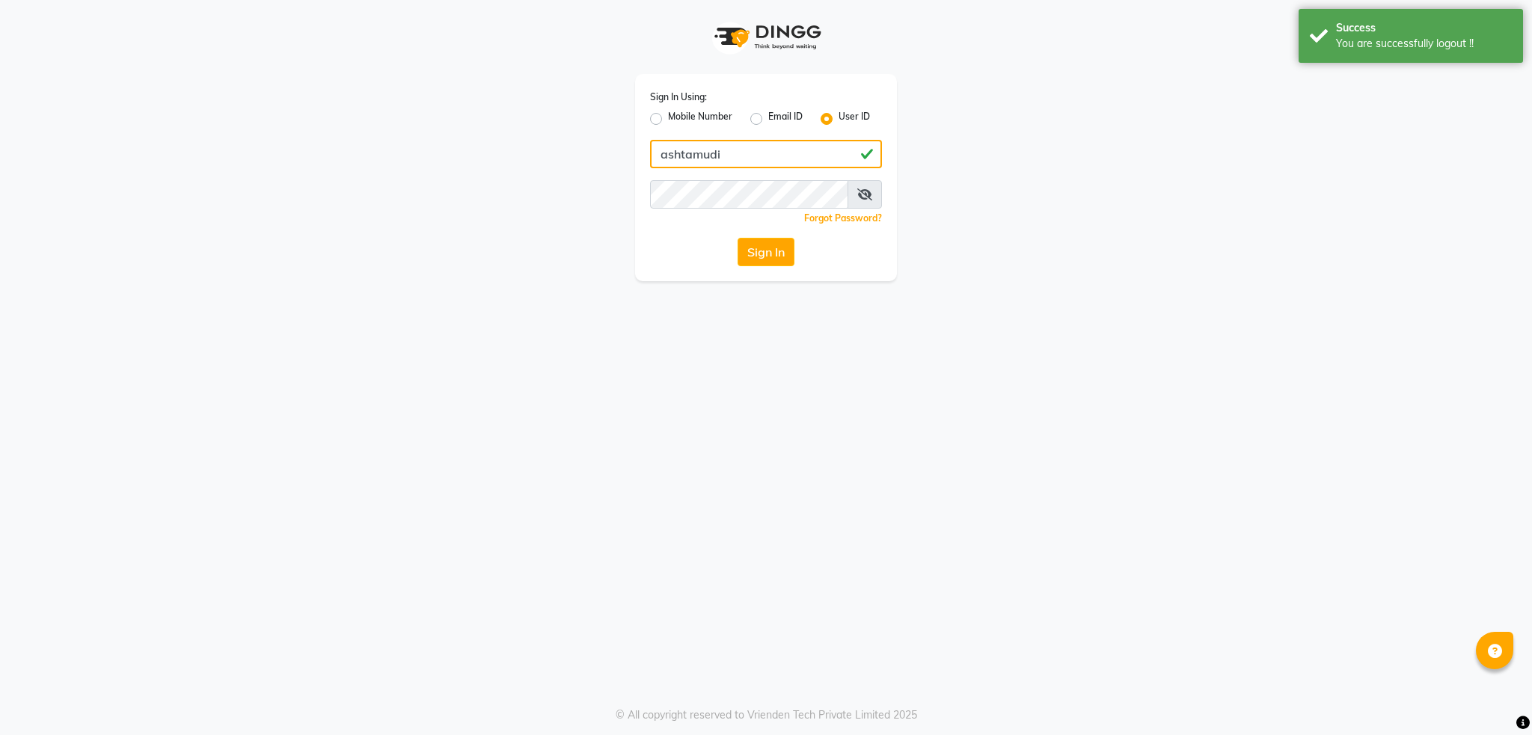
type input "ashtamudi"
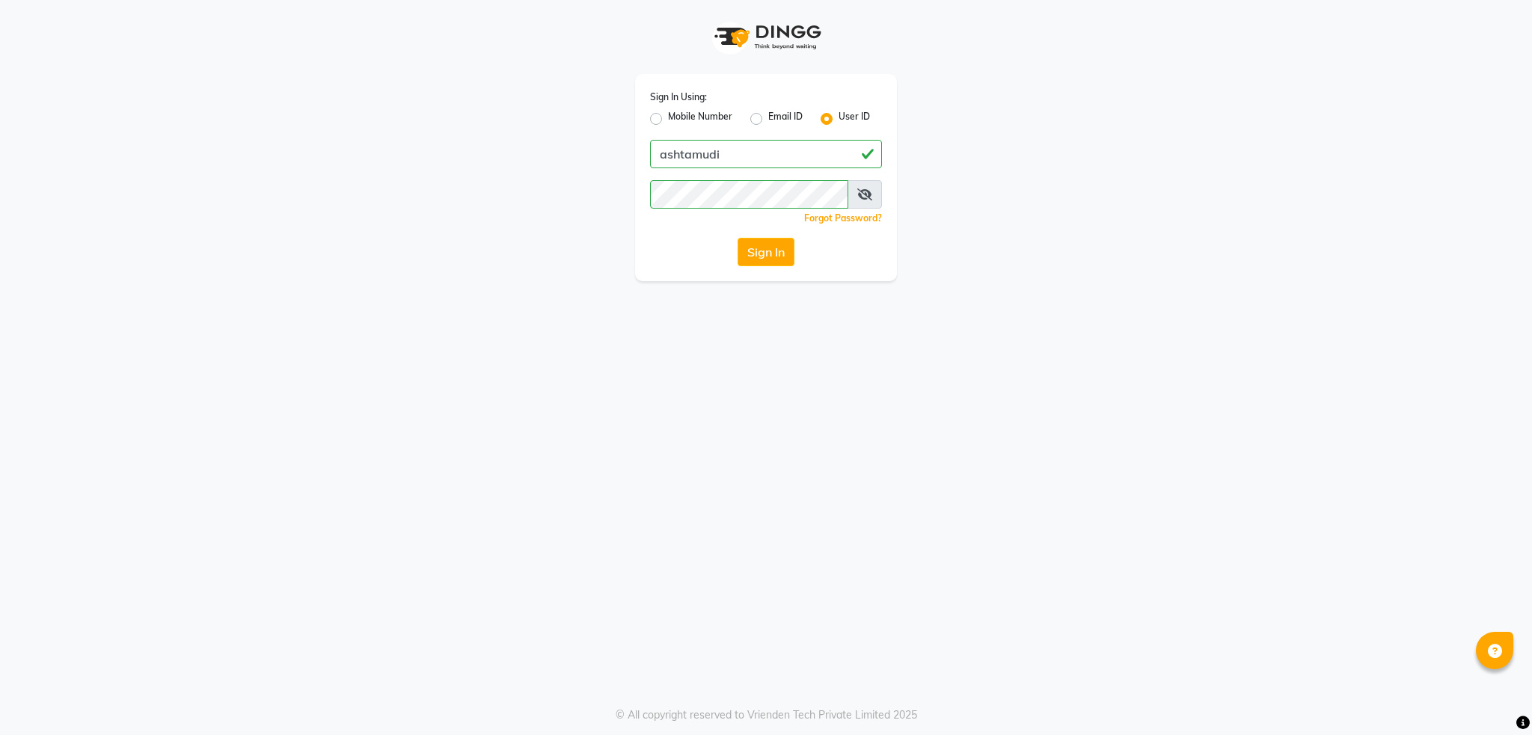
click at [668, 349] on div "Sign In Using: Mobile Number Email ID User ID ashtamudi Remember me Forgot Pass…" at bounding box center [766, 367] width 1532 height 735
click at [761, 249] on button "Sign In" at bounding box center [766, 252] width 57 height 28
